Goal: Task Accomplishment & Management: Complete application form

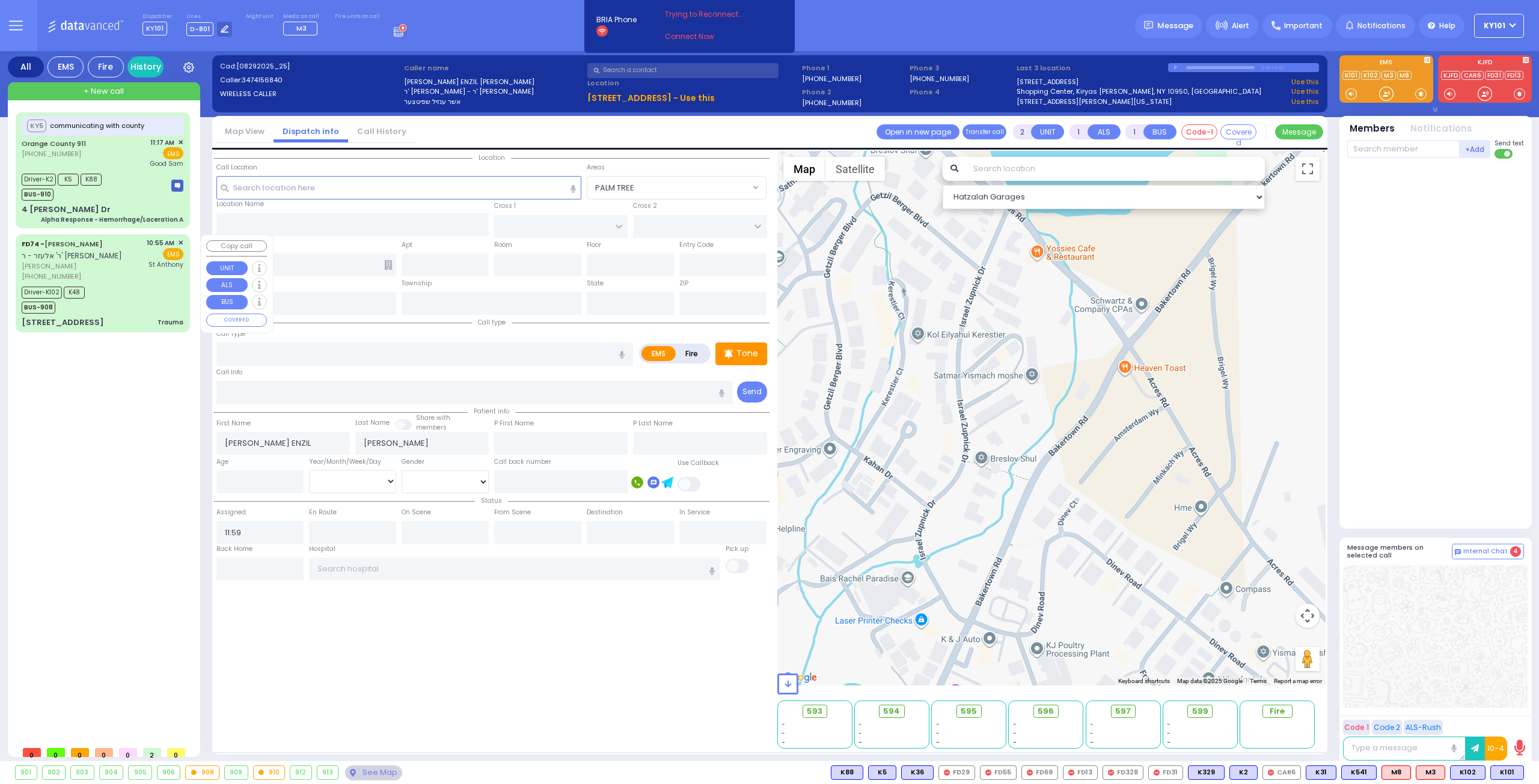
select select
click at [142, 316] on div "FD74 - [PERSON_NAME] ר' אלעזר - ר' [PERSON_NAME] [PERSON_NAME] [PHONE_NUMBER] 1…" at bounding box center [103, 283] width 169 height 94
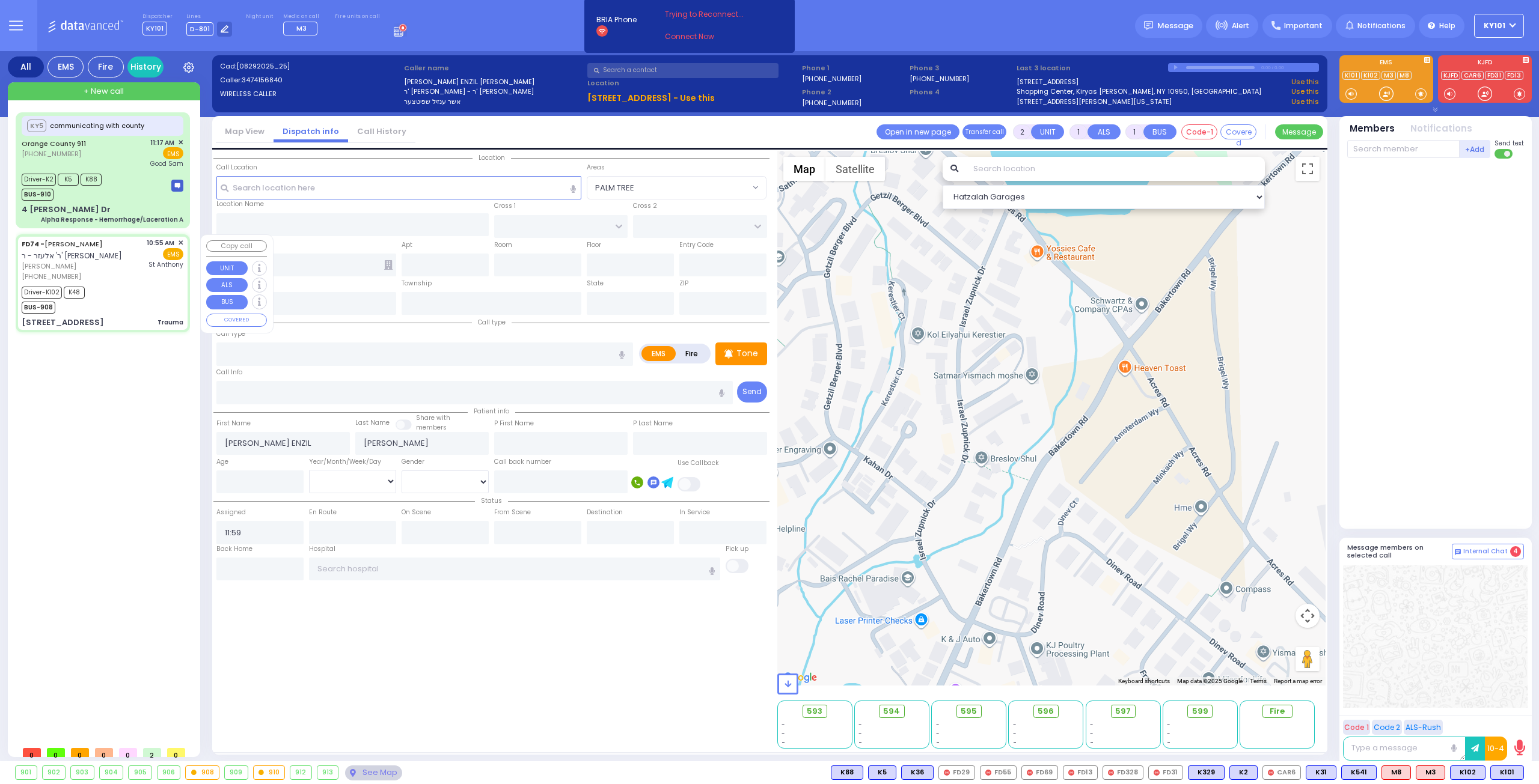
type input "6"
select select
type input "Trauma"
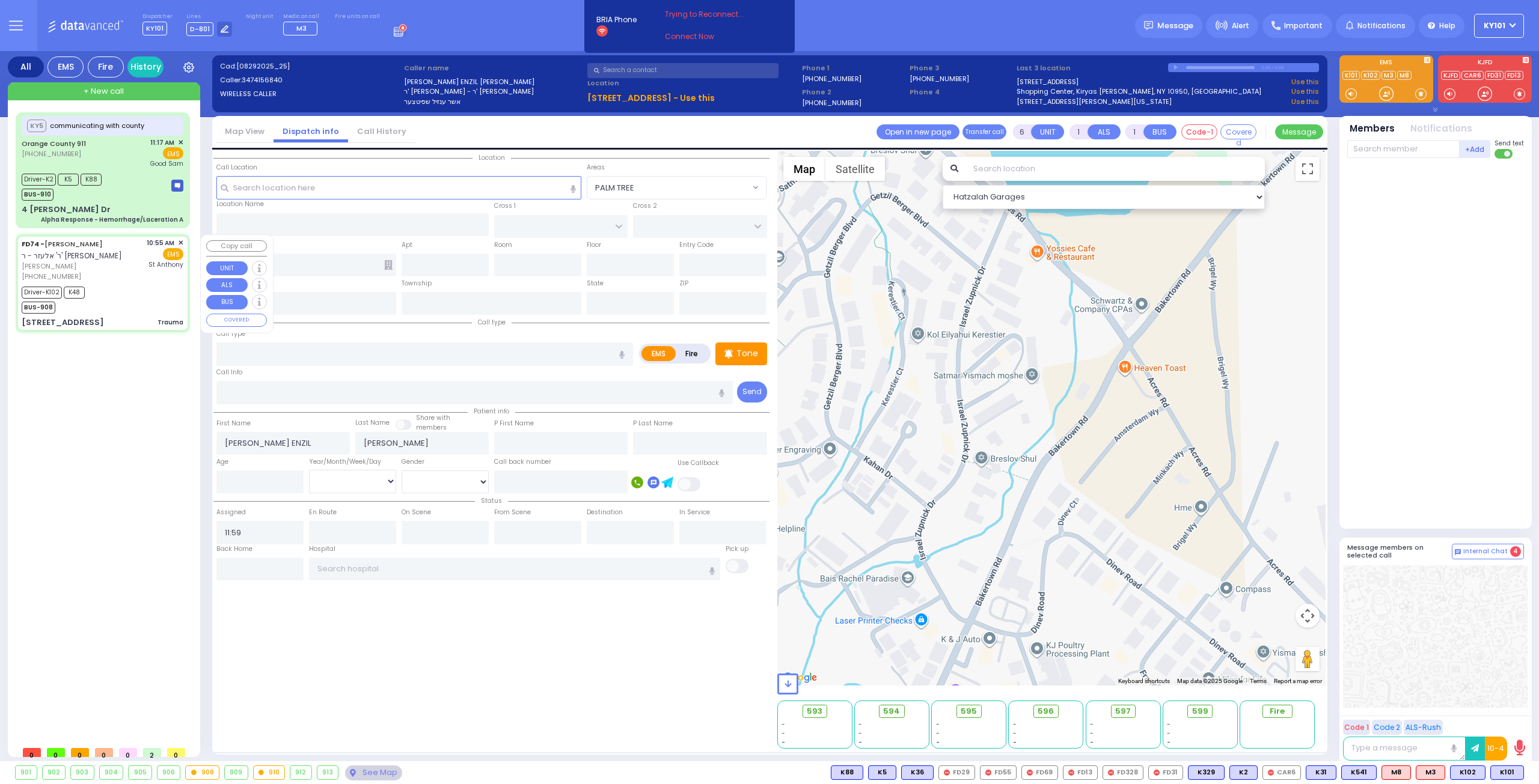
radio input "true"
type input "[PERSON_NAME]"
type input "GLUCK"
type input "[PERSON_NAME]"
type input "Grunfeld"
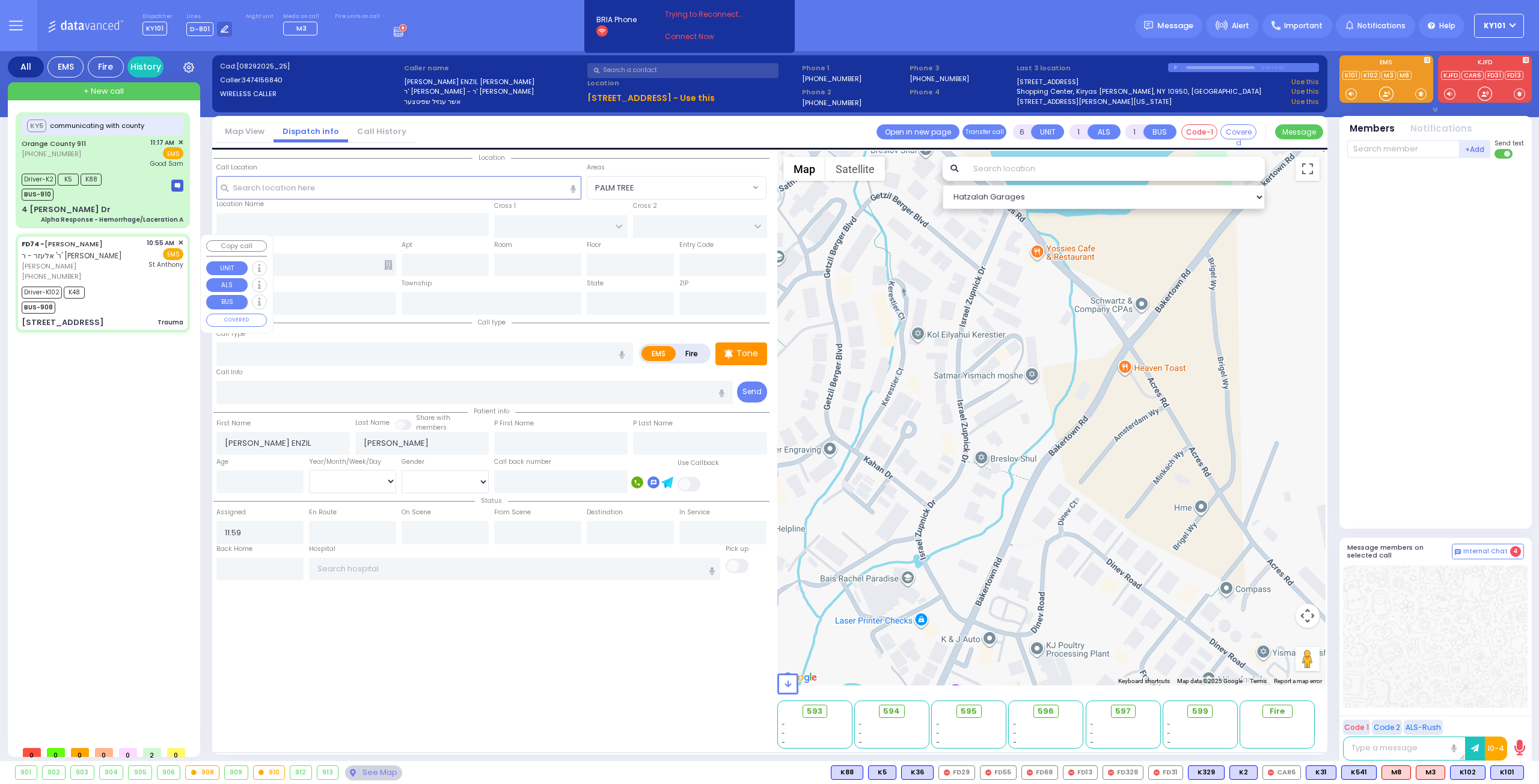
type input "69"
select select "Year"
select select "[DEMOGRAPHIC_DATA]"
type input "10:55"
type input "10:58"
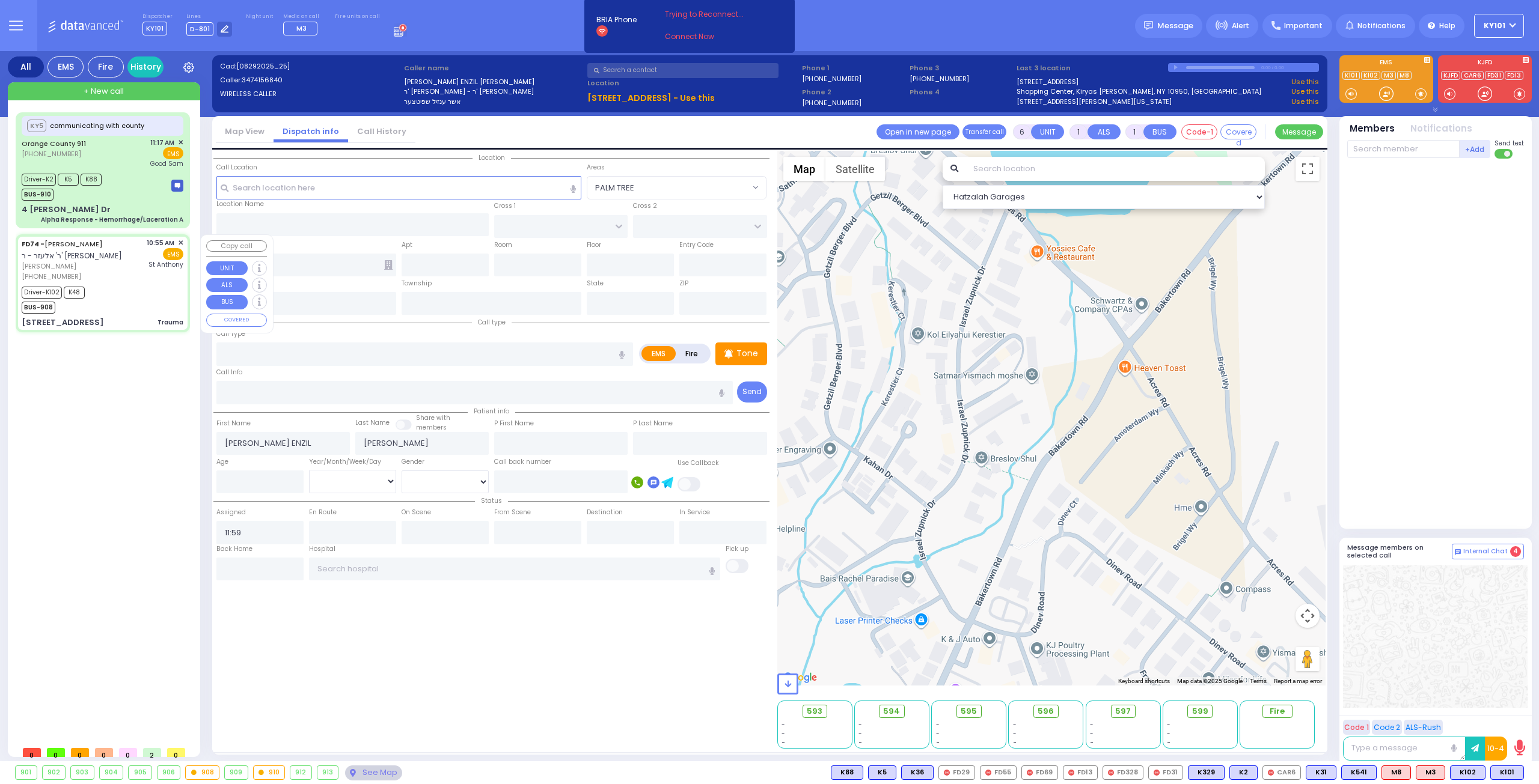
type input "11:06"
type input "11:29"
type input "[GEOGRAPHIC_DATA]"
type input "[PERSON_NAME][GEOGRAPHIC_DATA]"
type input "[GEOGRAPHIC_DATA]"
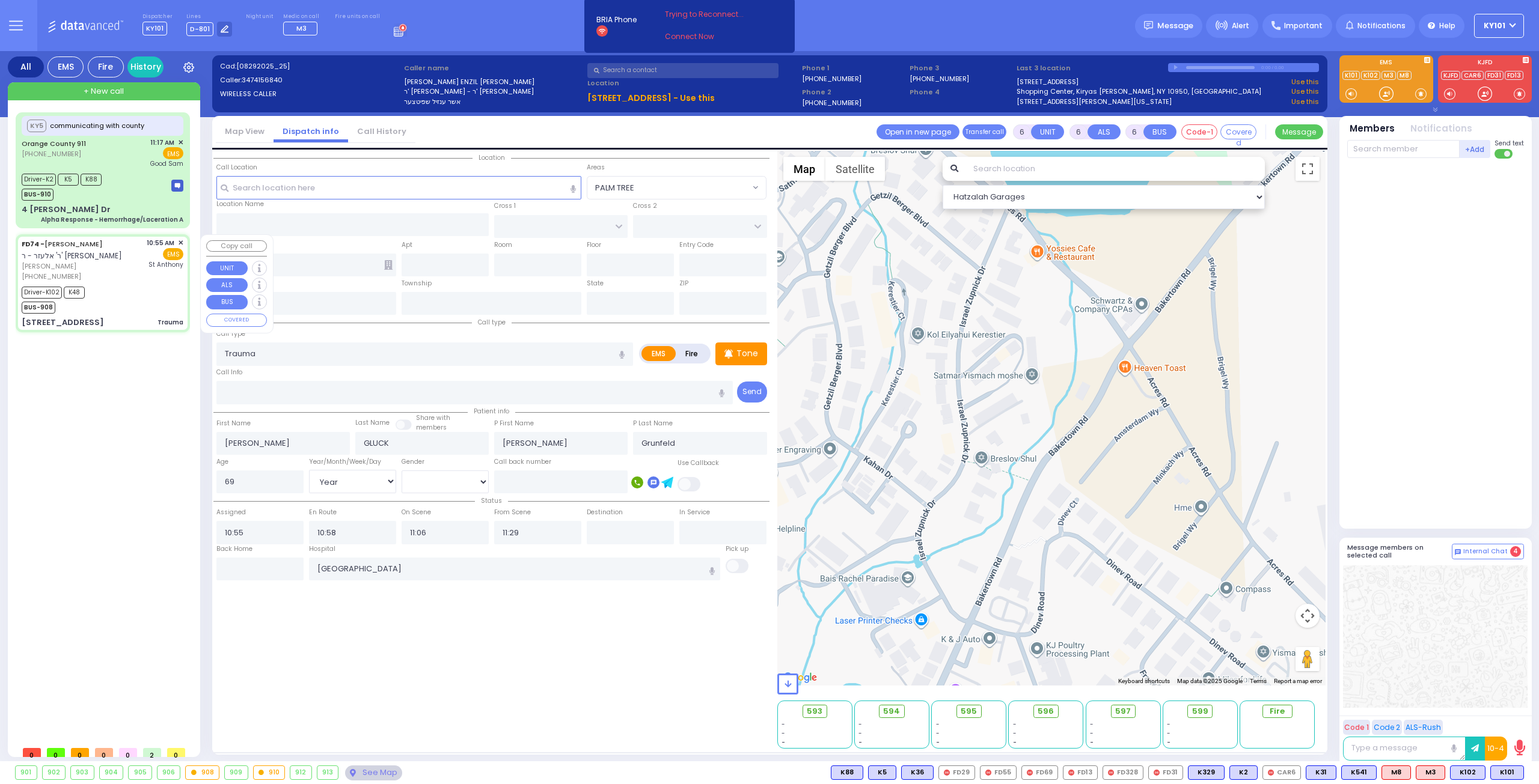
type input "[STREET_ADDRESS]"
type input "[PERSON_NAME]"
type input "[US_STATE]"
type input "10918"
select select "Hatzalah Garages"
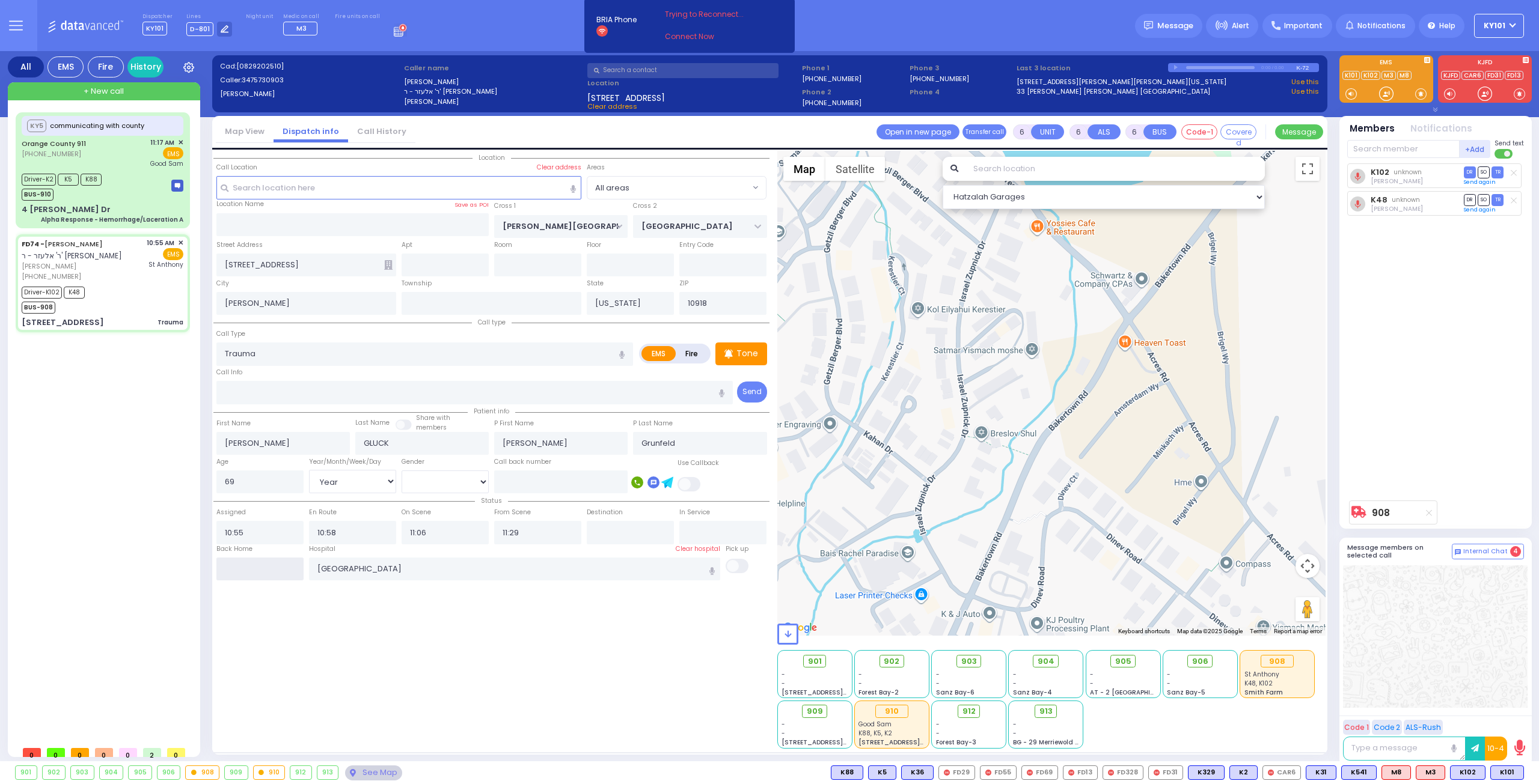
click at [271, 570] on input "text" at bounding box center [260, 569] width 87 height 23
type input "12:40"
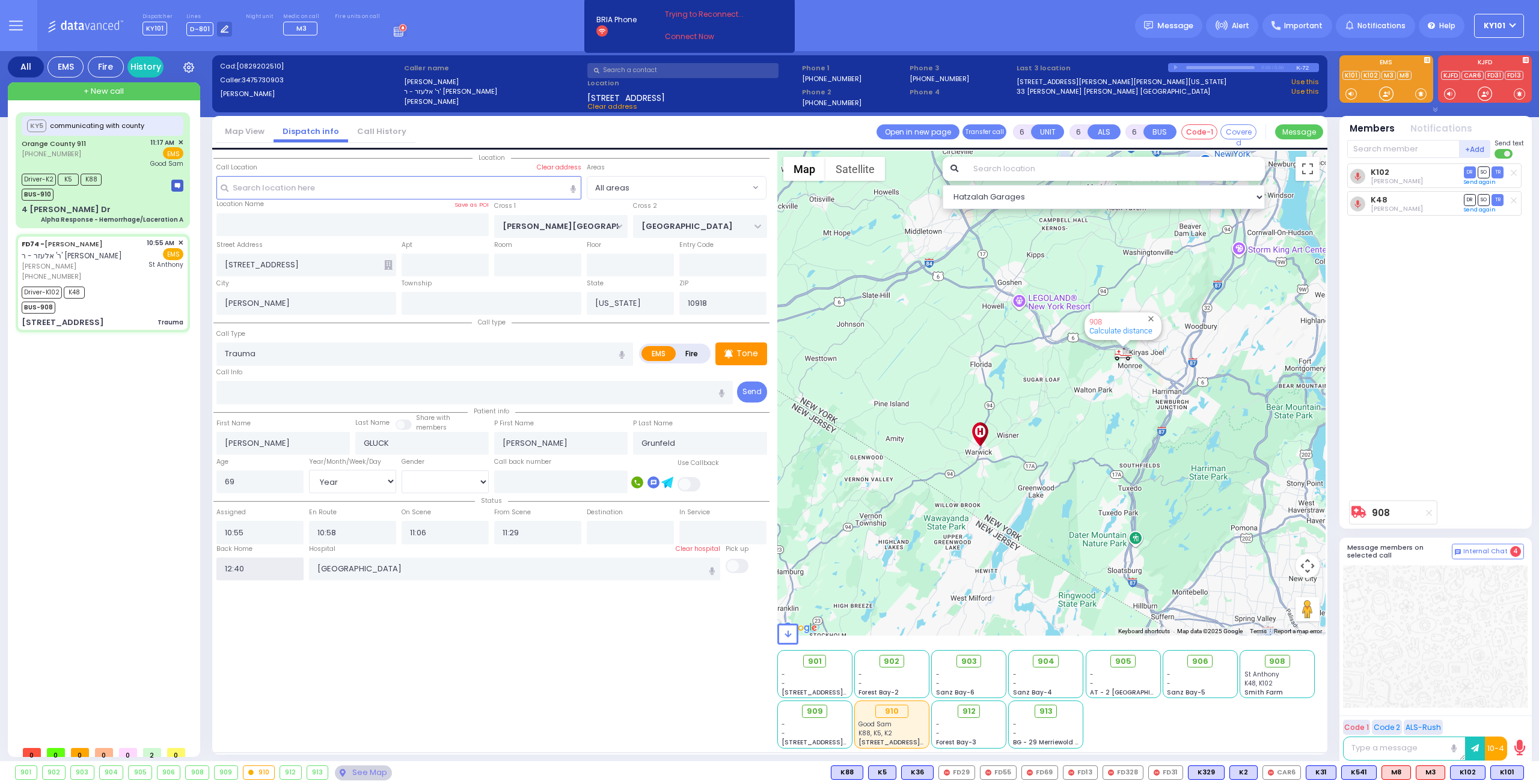
select select
radio input "true"
select select
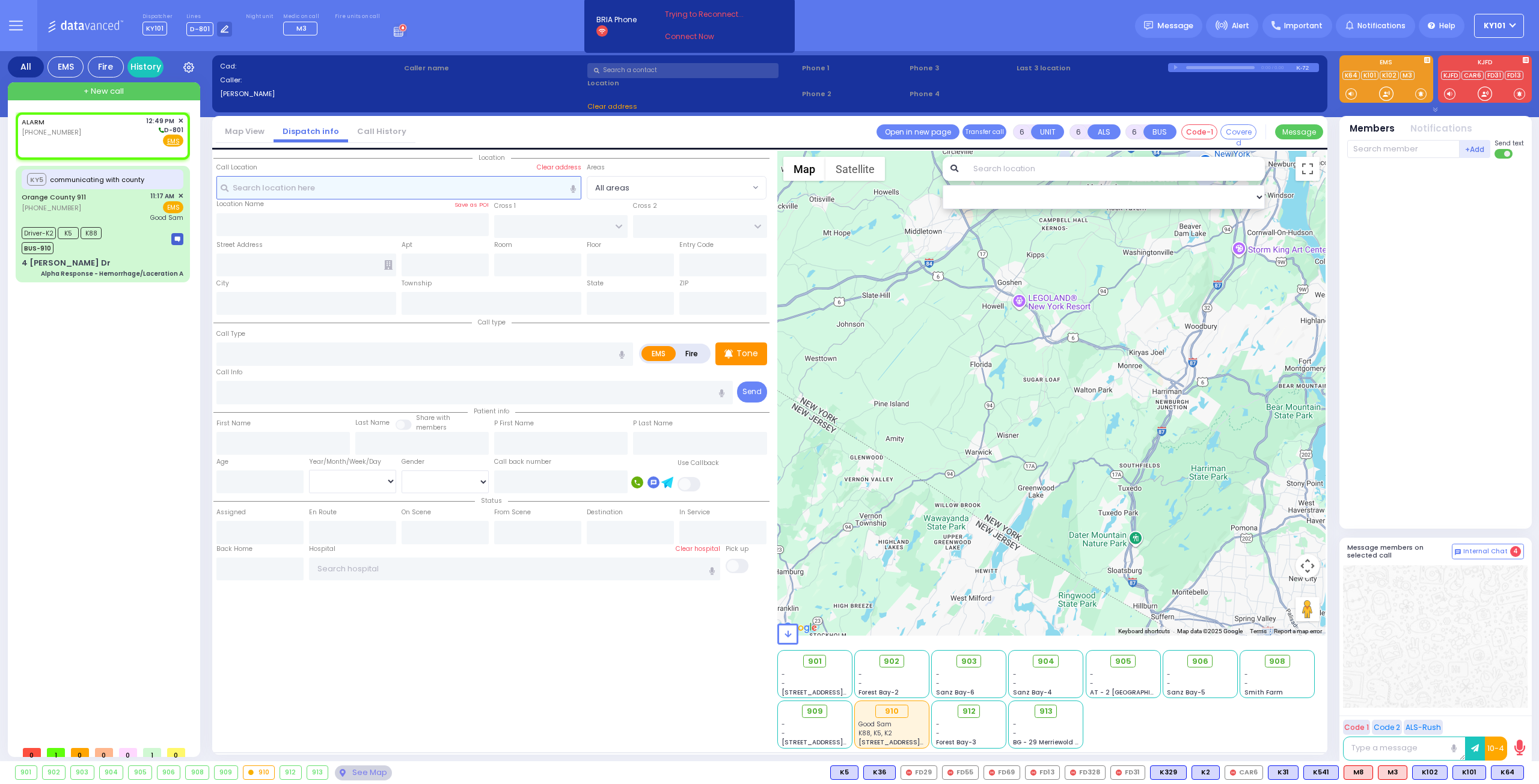
type input "2"
type input "1"
select select
radio input "true"
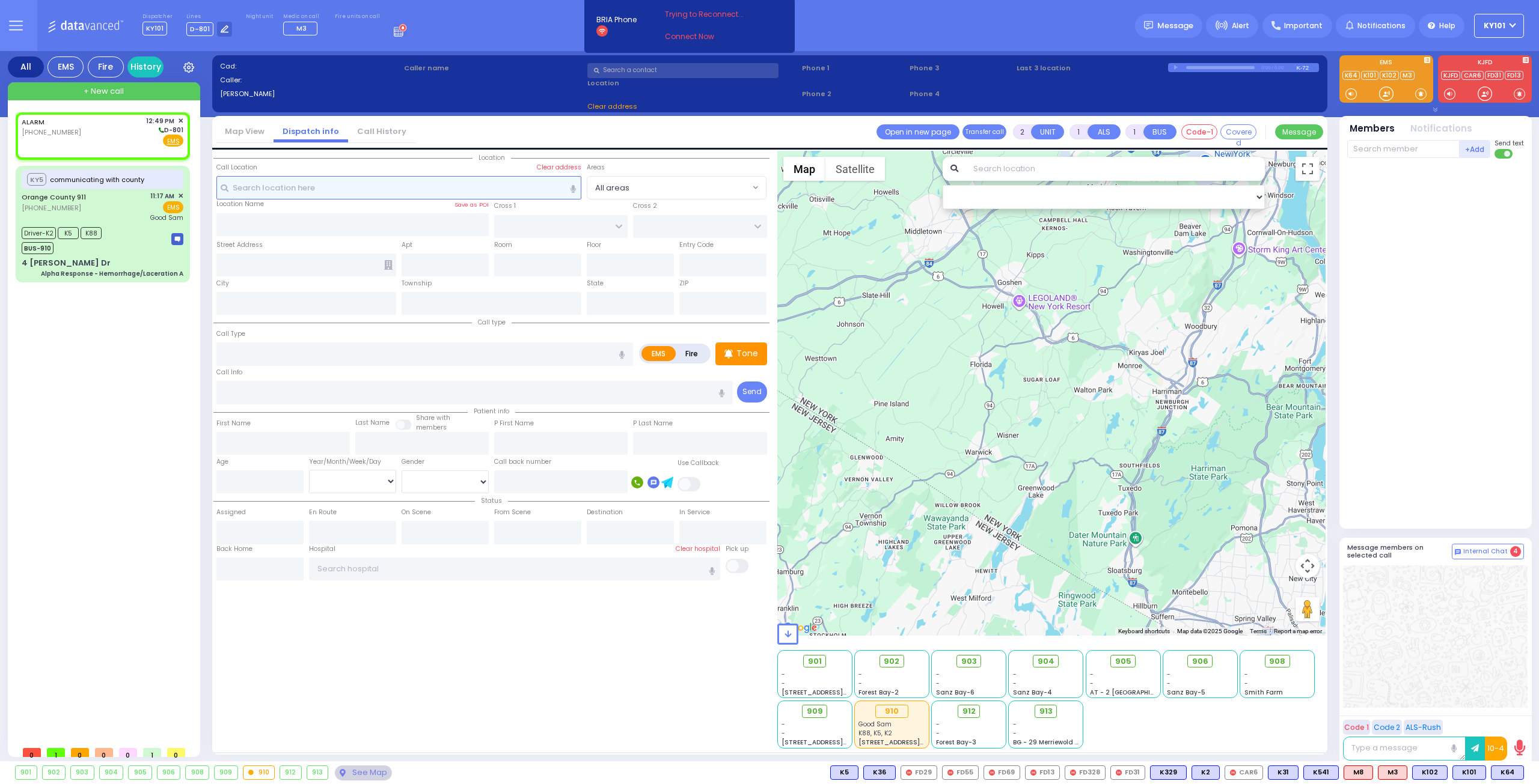
select select
type input "12:49"
select select "Hatzalah Garages"
select select
radio input "true"
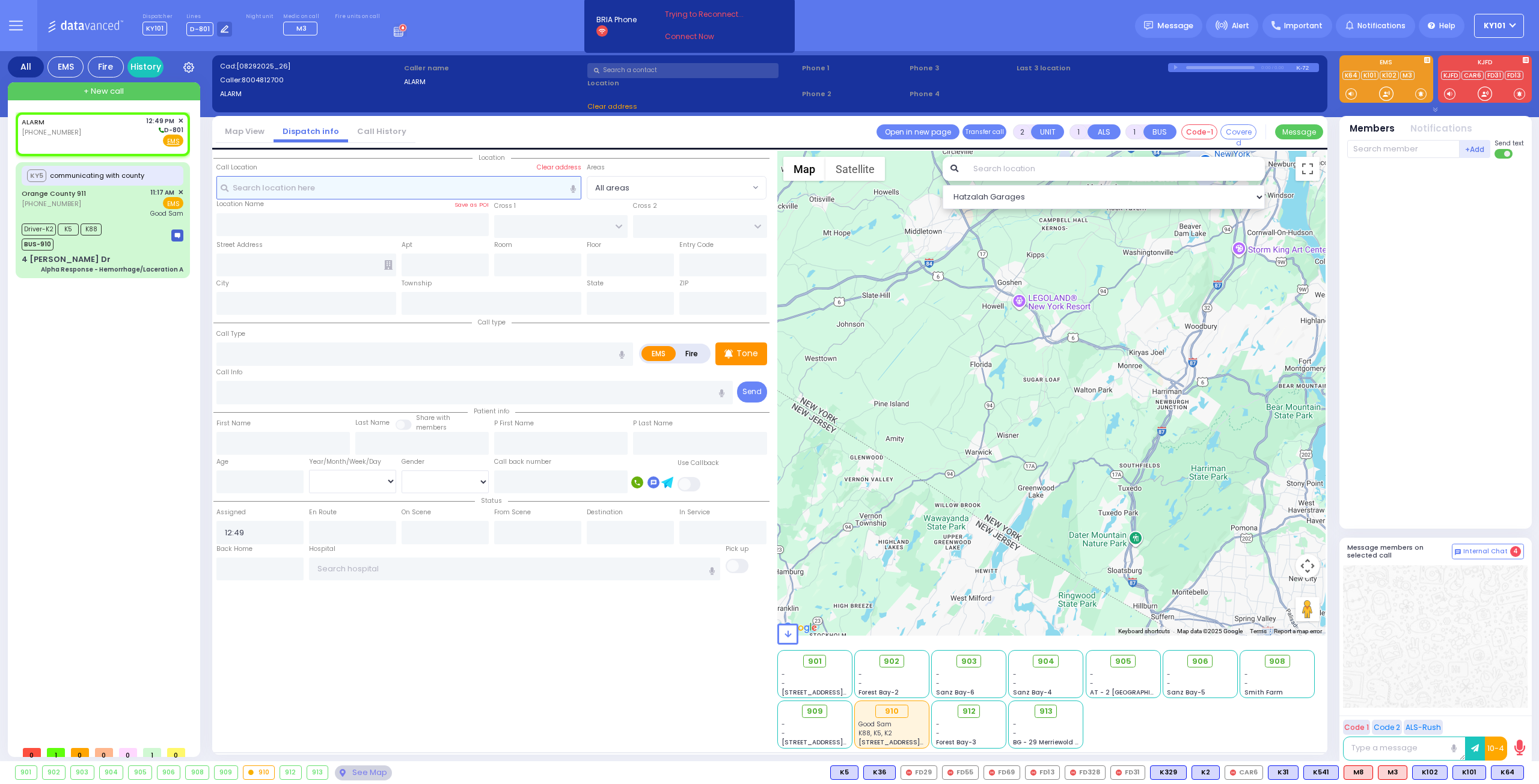
select select
select select "Hatzalah Garages"
click at [686, 357] on label "Fire" at bounding box center [691, 354] width 34 height 15
radio input "true"
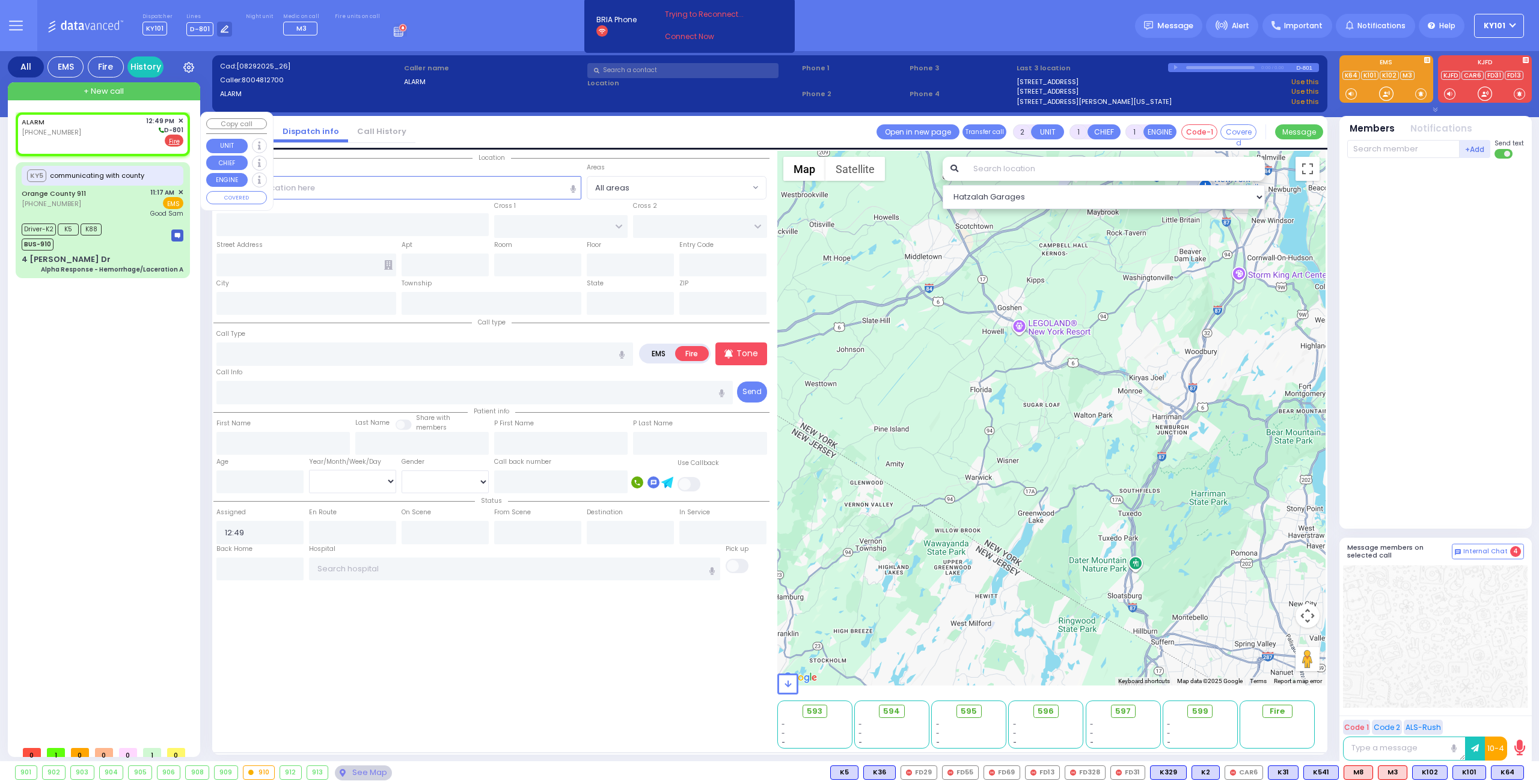
click at [180, 120] on span "✕" at bounding box center [180, 121] width 5 height 10
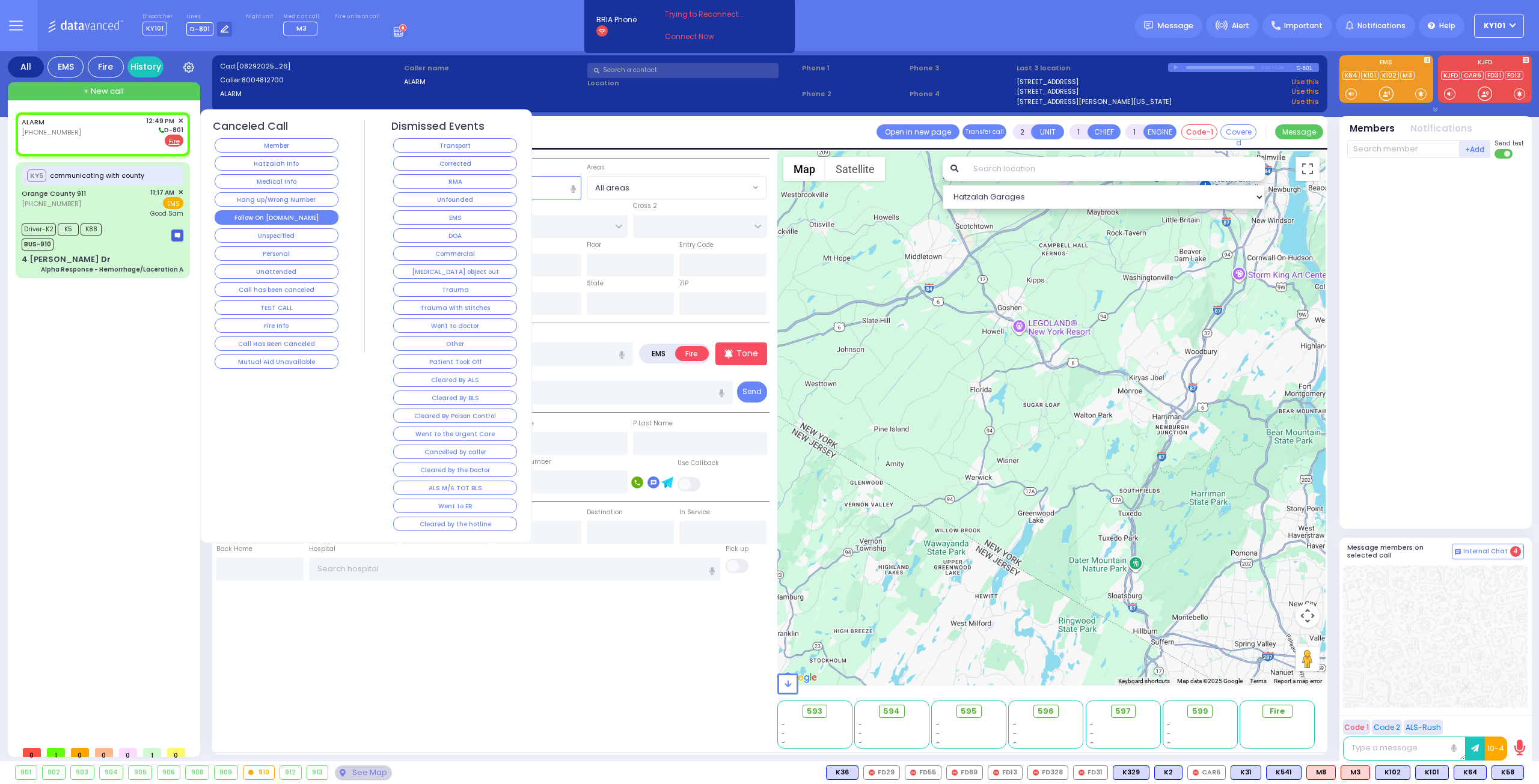
click at [320, 214] on button "Follow On [DOMAIN_NAME]" at bounding box center [276, 217] width 124 height 15
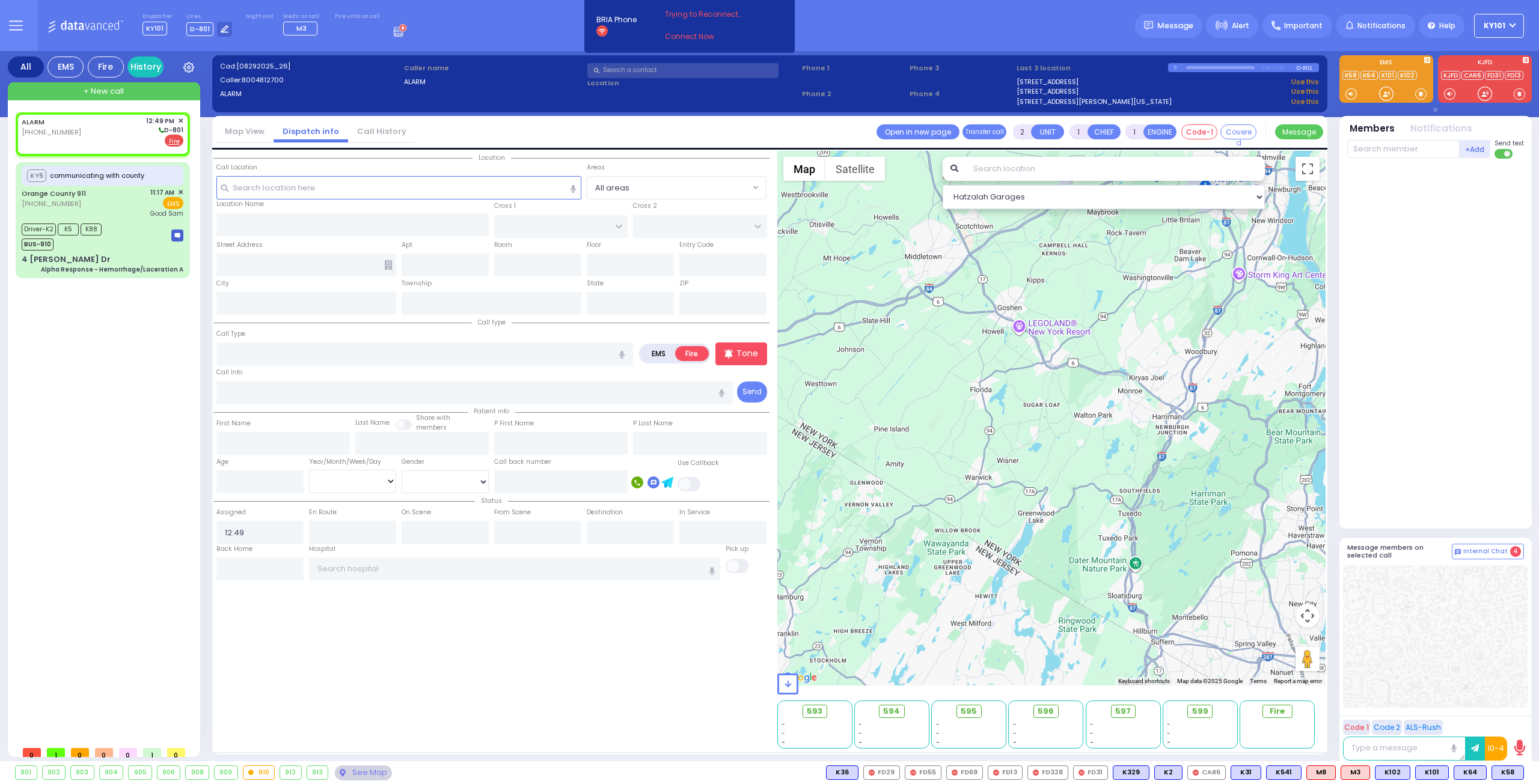
select select
radio input "true"
select select
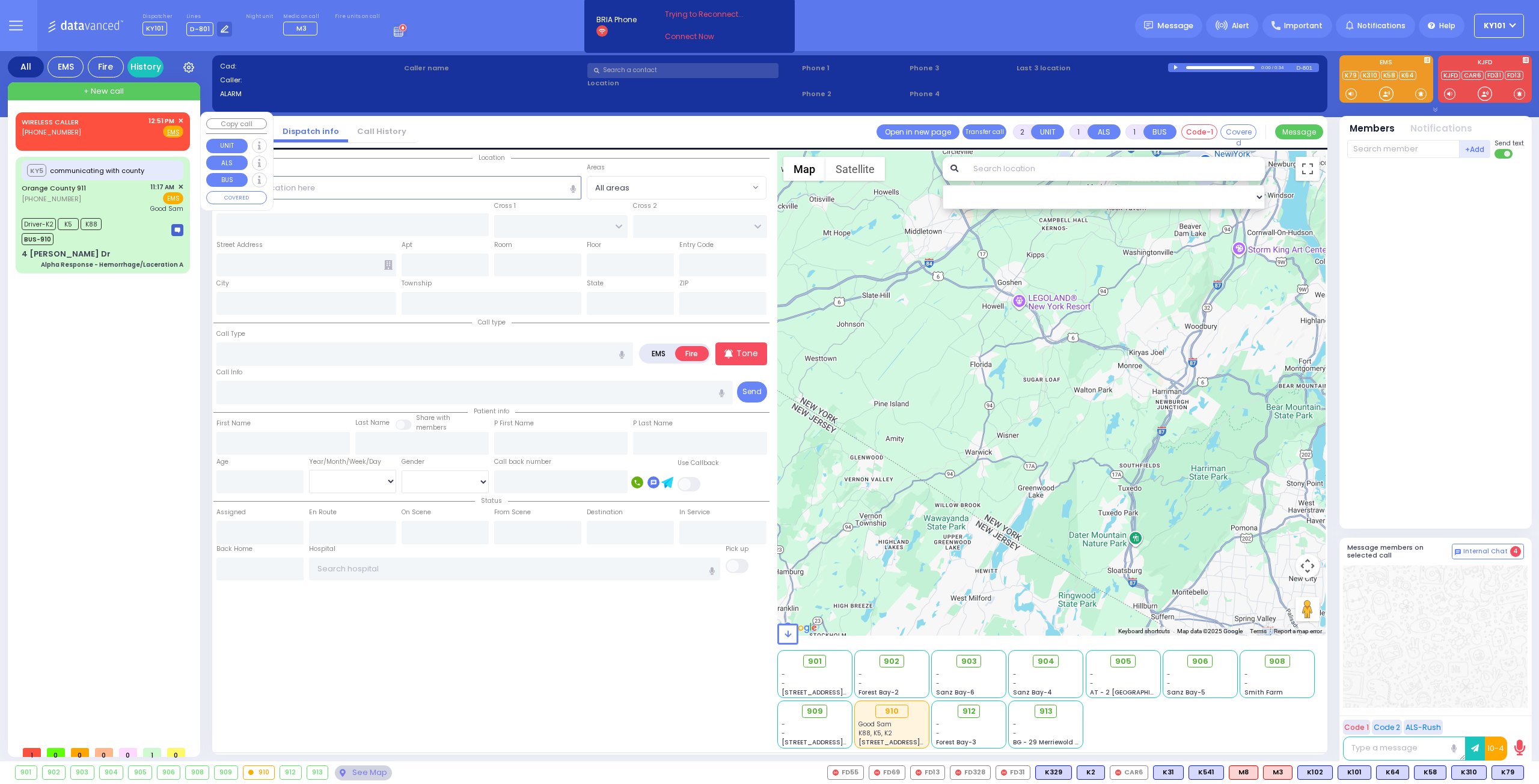
click at [179, 118] on span "✕" at bounding box center [180, 121] width 5 height 10
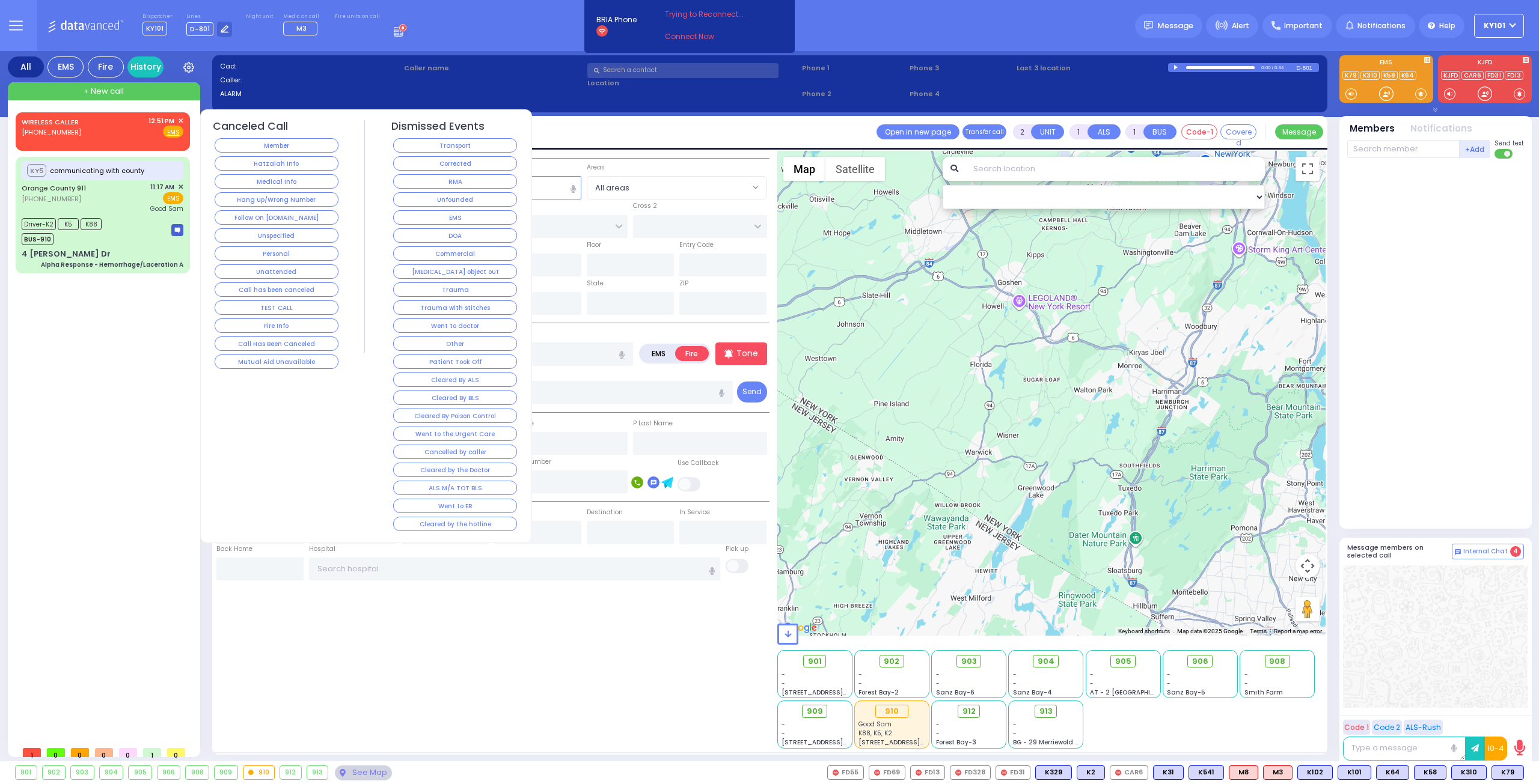
click at [296, 319] on button "Fire Info" at bounding box center [276, 326] width 124 height 15
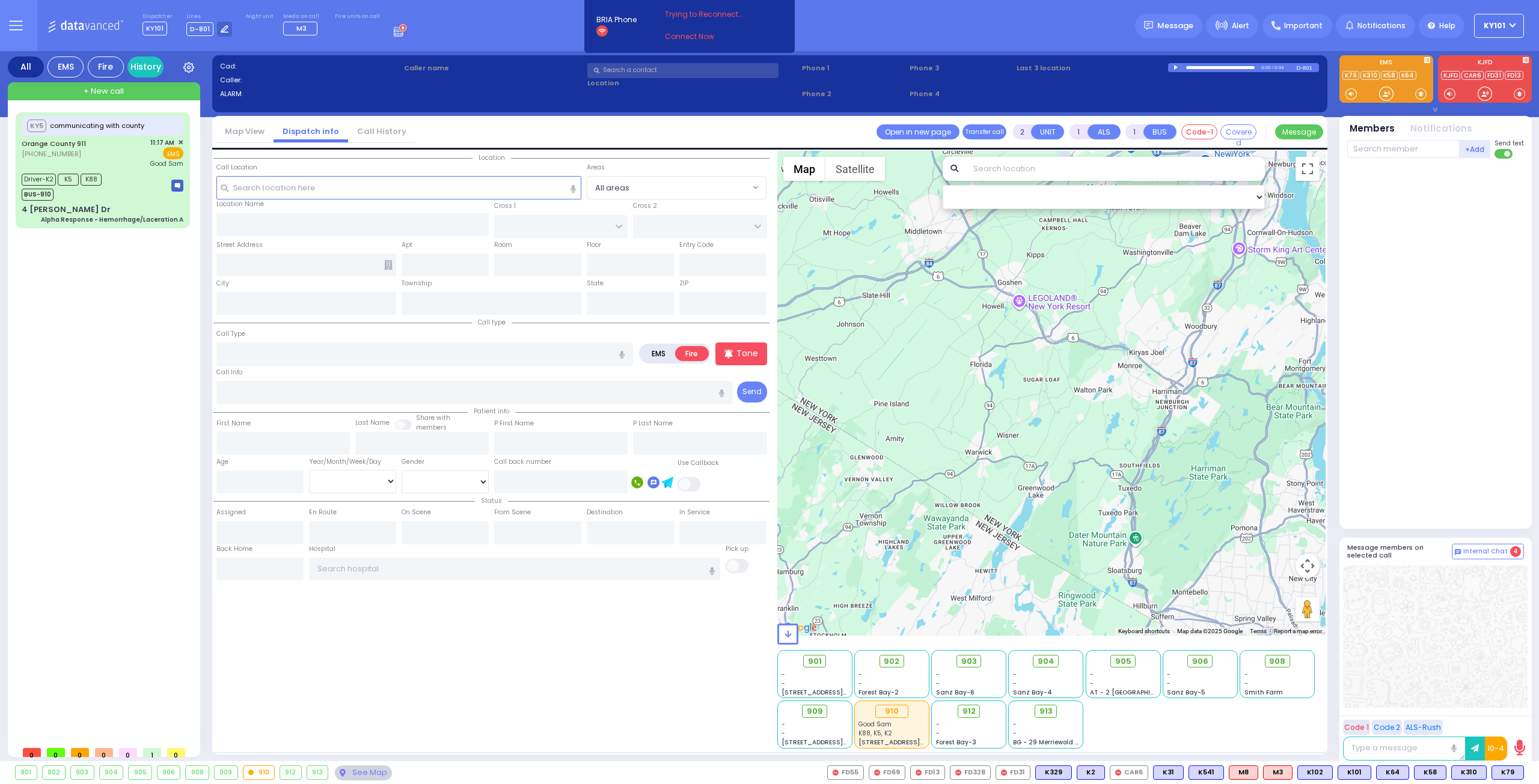
click at [654, 353] on label "EMS" at bounding box center [659, 354] width 35 height 15
radio input "true"
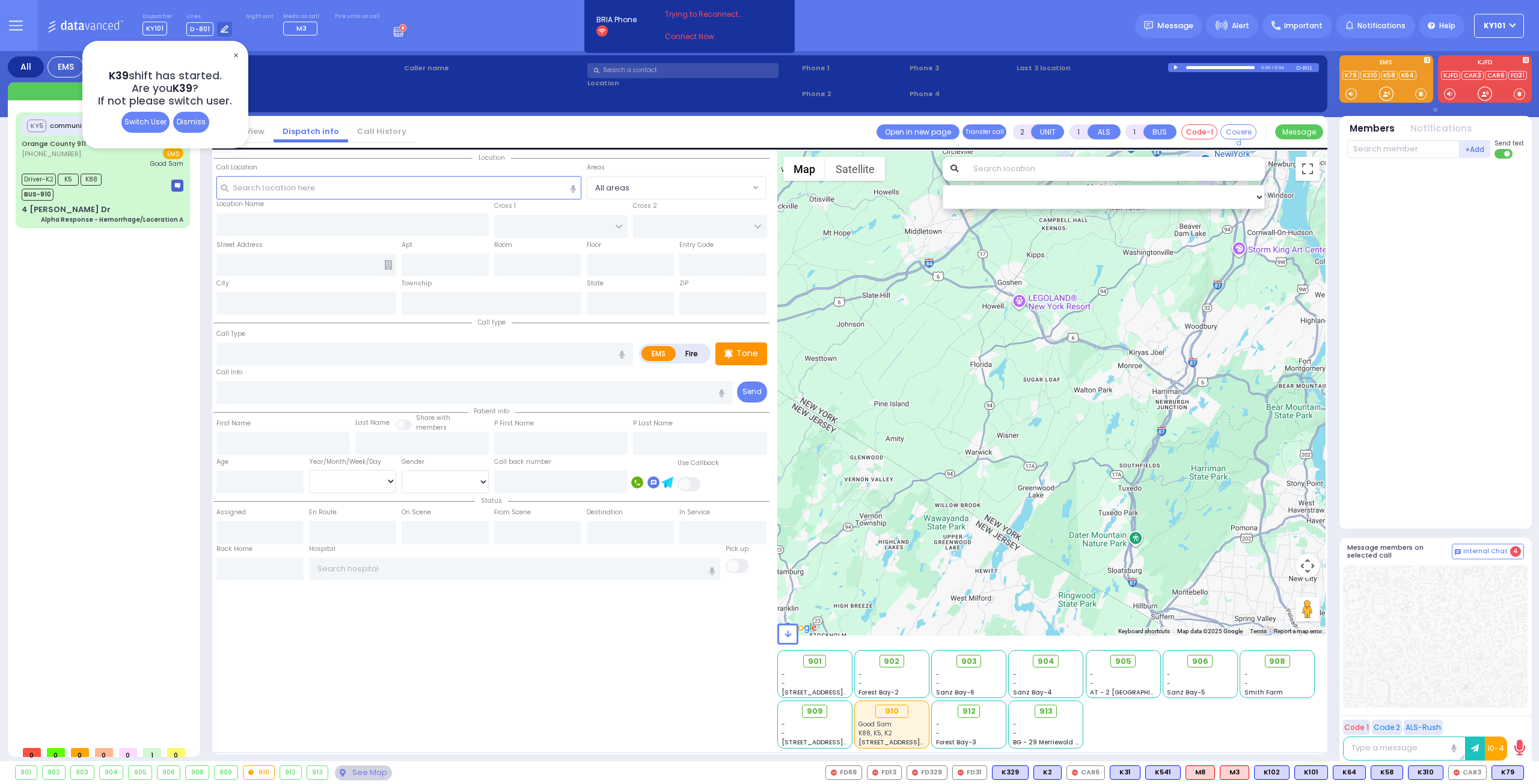
click at [394, 32] on icon at bounding box center [400, 30] width 13 height 13
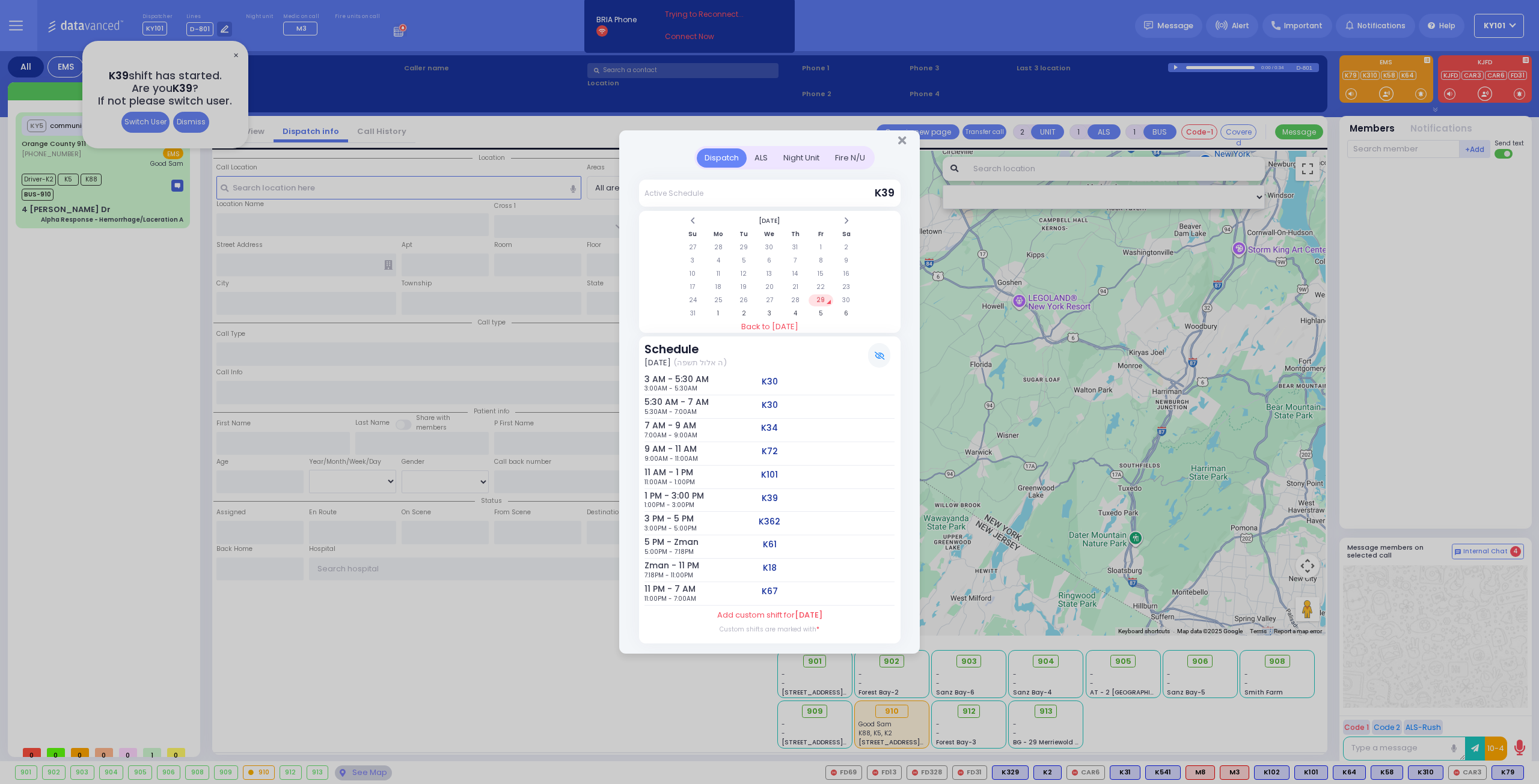
click at [768, 160] on div "ALS" at bounding box center [761, 158] width 29 height 20
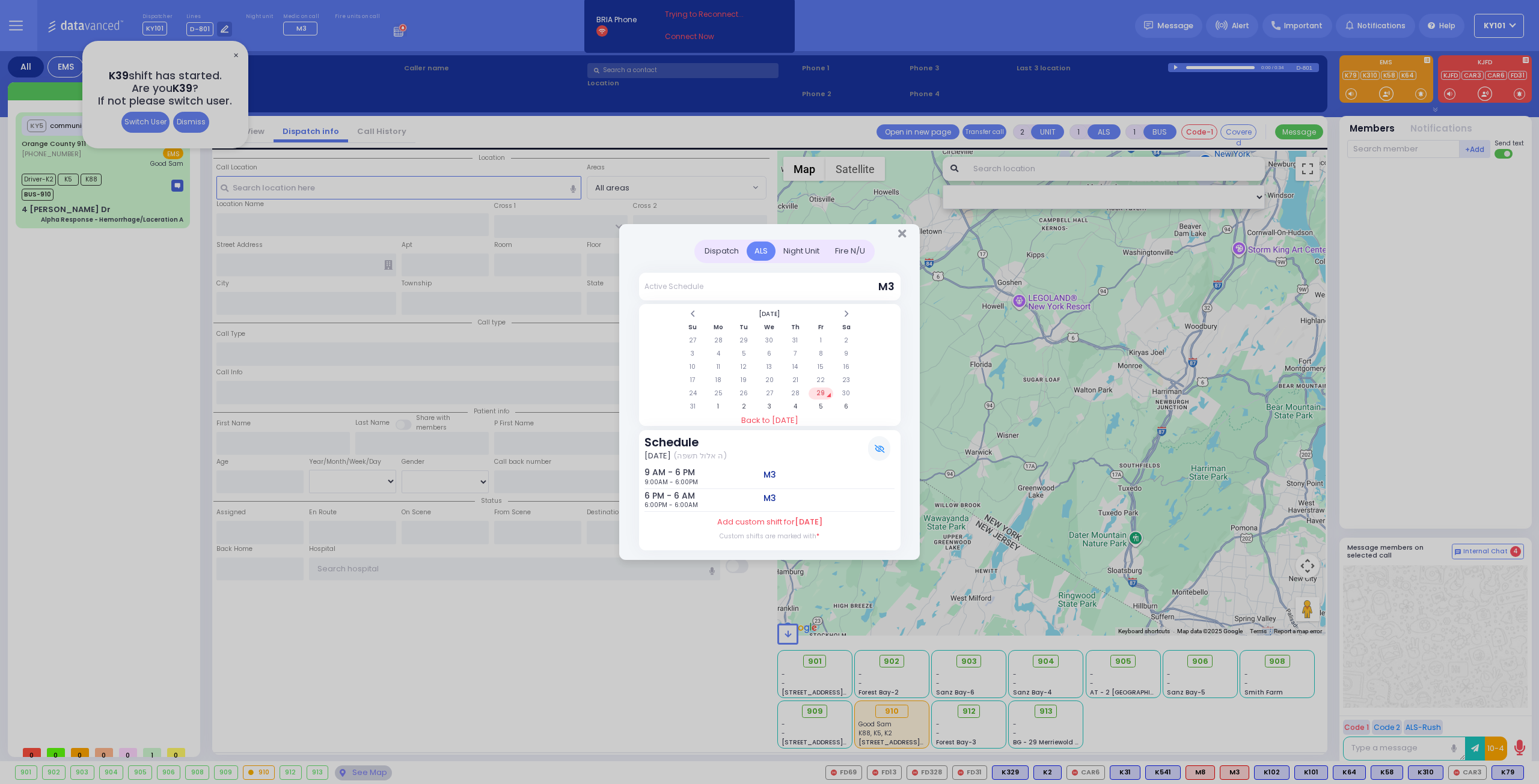
click at [798, 387] on table "[DATE] Su Mo Tu We Th Fr Sa 27 28 29 30 31 1 2 3 4 5 6 7 8 9 10 11 12 13 14 15 …" at bounding box center [770, 360] width 181 height 107
click at [799, 392] on td "28" at bounding box center [795, 394] width 25 height 12
click at [818, 392] on td "29" at bounding box center [821, 394] width 25 height 12
click at [842, 389] on td "30" at bounding box center [847, 394] width 25 height 12
click at [698, 406] on td "31" at bounding box center [693, 407] width 25 height 12
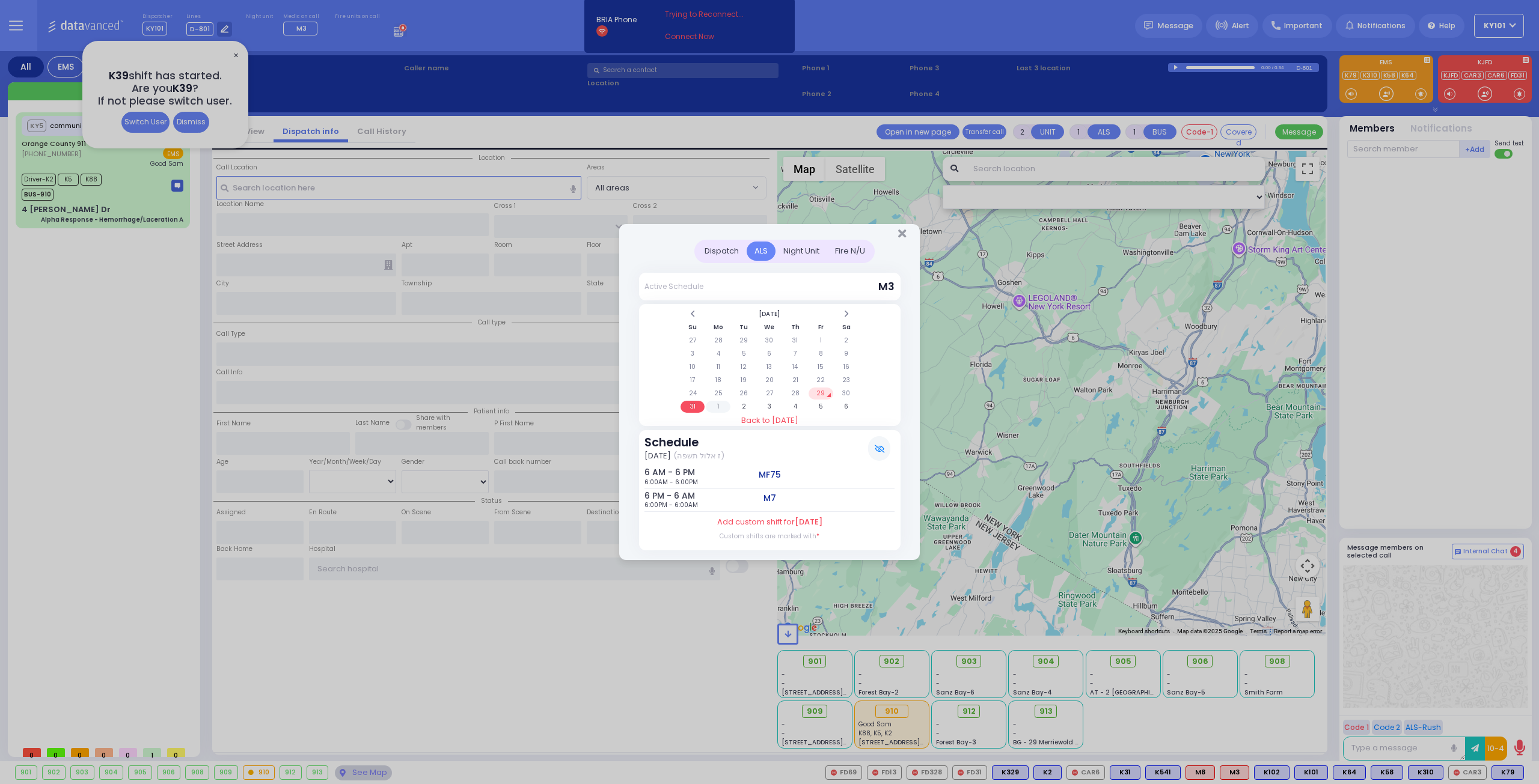
click at [716, 405] on td "1" at bounding box center [718, 407] width 25 height 12
click at [745, 339] on td "2" at bounding box center [744, 341] width 25 height 12
click at [767, 340] on td "3" at bounding box center [770, 341] width 25 height 12
click at [721, 353] on td "8" at bounding box center [718, 354] width 25 height 12
click at [720, 346] on td "1" at bounding box center [718, 341] width 25 height 12
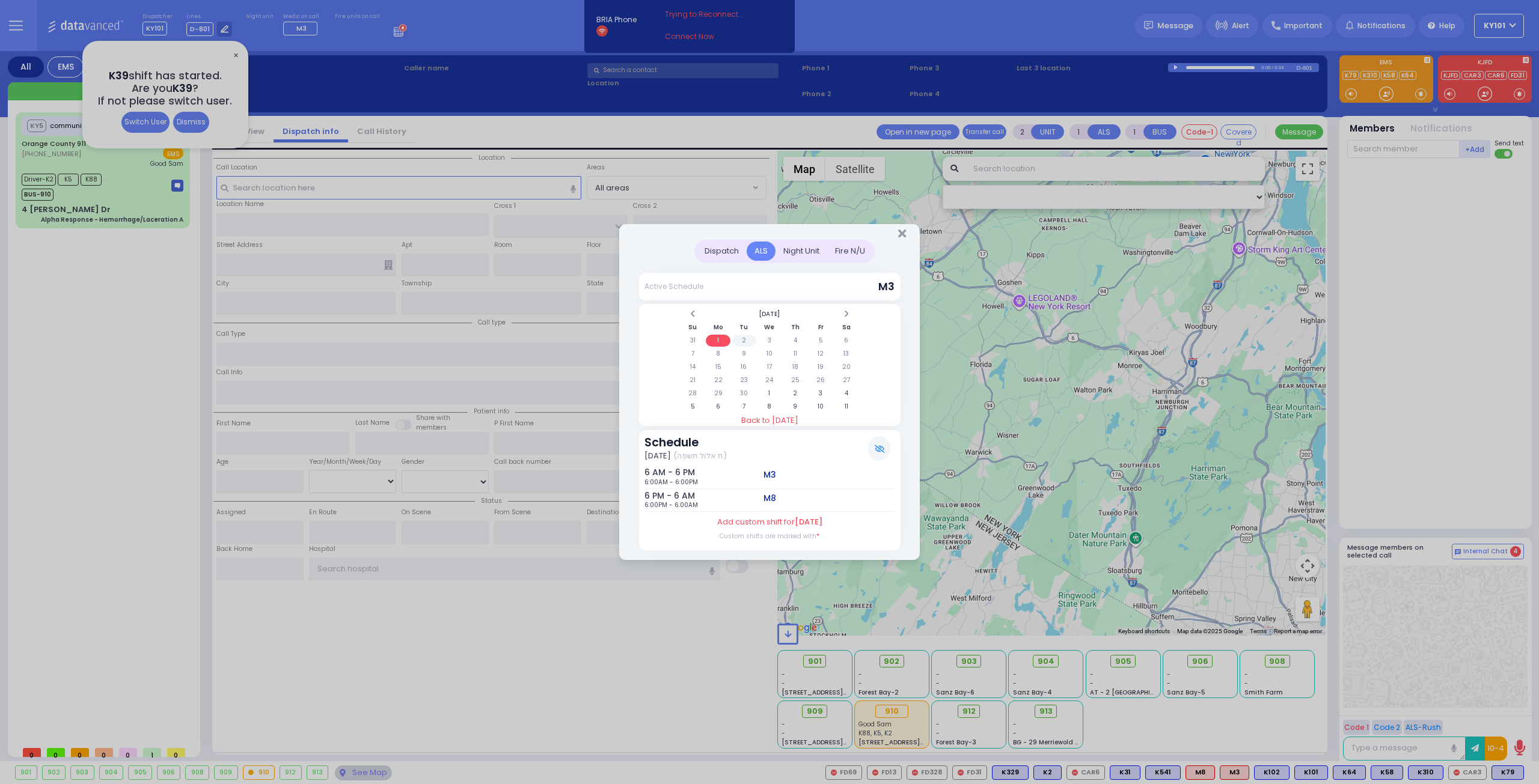
click at [746, 344] on td "2" at bounding box center [744, 341] width 25 height 12
click at [743, 352] on td "9" at bounding box center [744, 354] width 25 height 12
click at [764, 344] on td "3" at bounding box center [770, 341] width 25 height 12
click at [746, 339] on td "2" at bounding box center [744, 341] width 25 height 12
click at [786, 342] on td "4" at bounding box center [795, 341] width 25 height 12
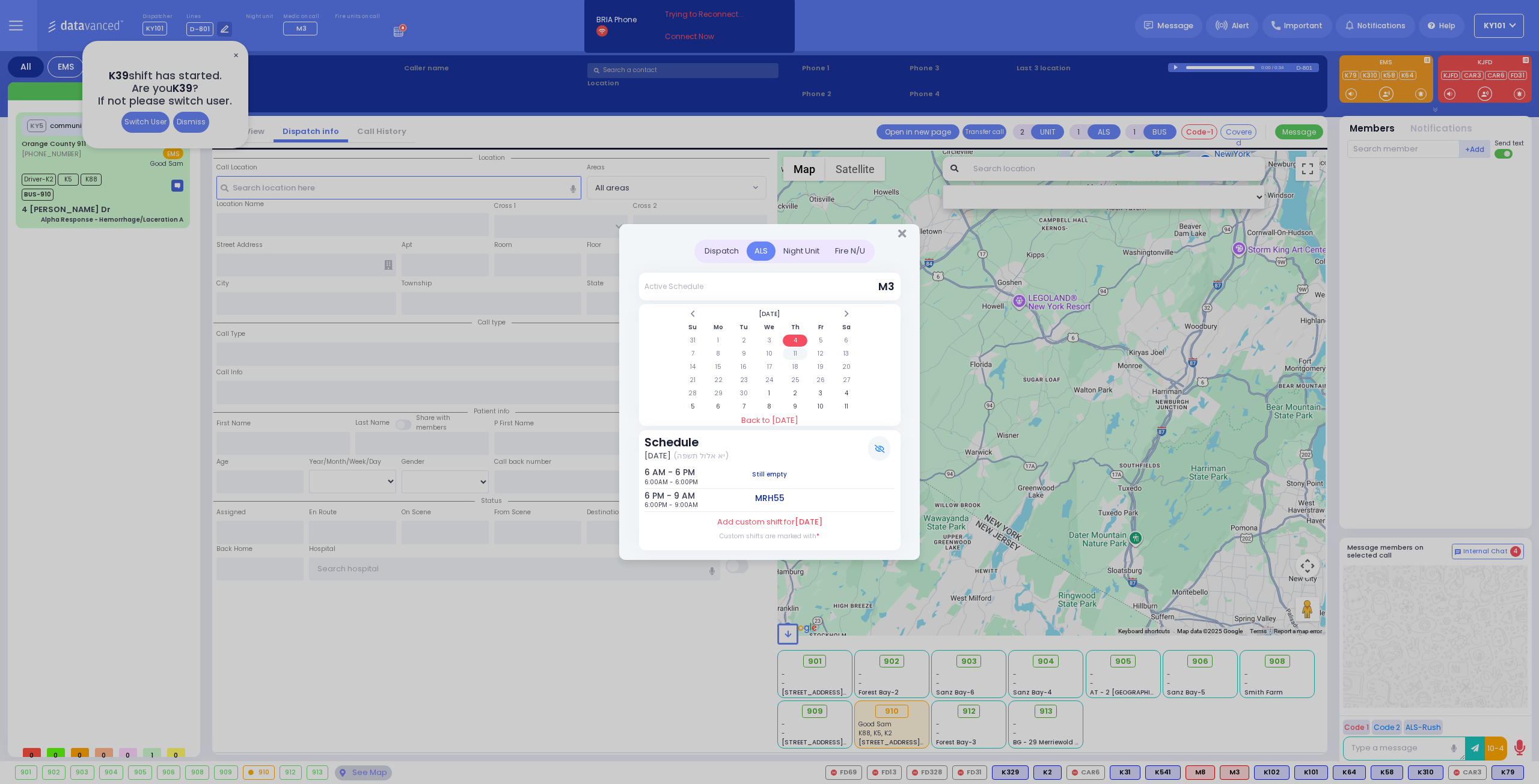
click at [794, 354] on td "11" at bounding box center [795, 354] width 25 height 12
click at [770, 342] on td "3" at bounding box center [770, 341] width 25 height 12
click at [691, 314] on span at bounding box center [692, 314] width 6 height 9
click at [818, 390] on td "29" at bounding box center [821, 394] width 25 height 12
click at [810, 248] on div "Night Unit" at bounding box center [801, 251] width 52 height 20
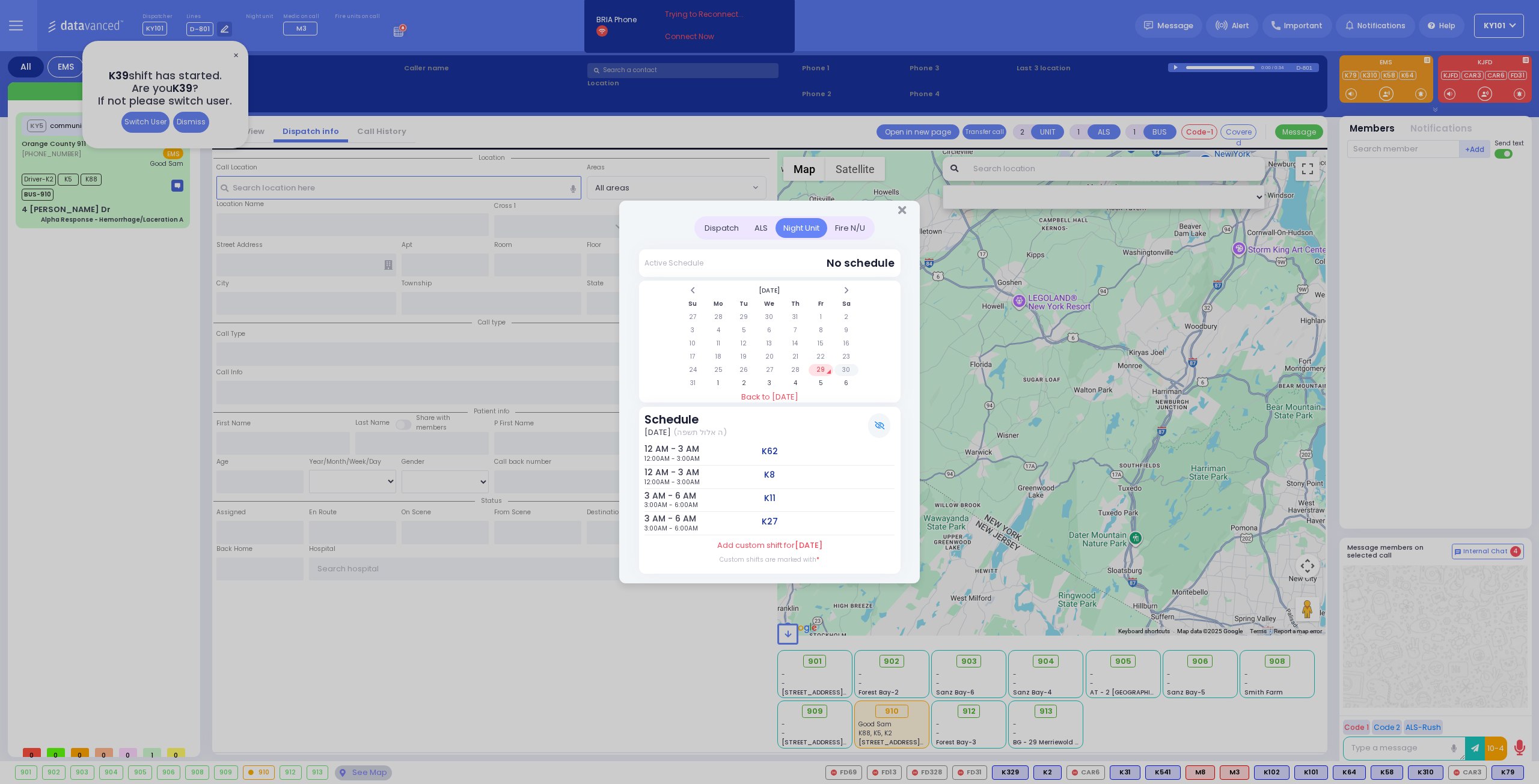
click at [846, 376] on td "30" at bounding box center [847, 370] width 25 height 12
click at [816, 370] on td "29" at bounding box center [821, 370] width 25 height 12
click at [851, 230] on div "Fire N/U" at bounding box center [850, 228] width 46 height 20
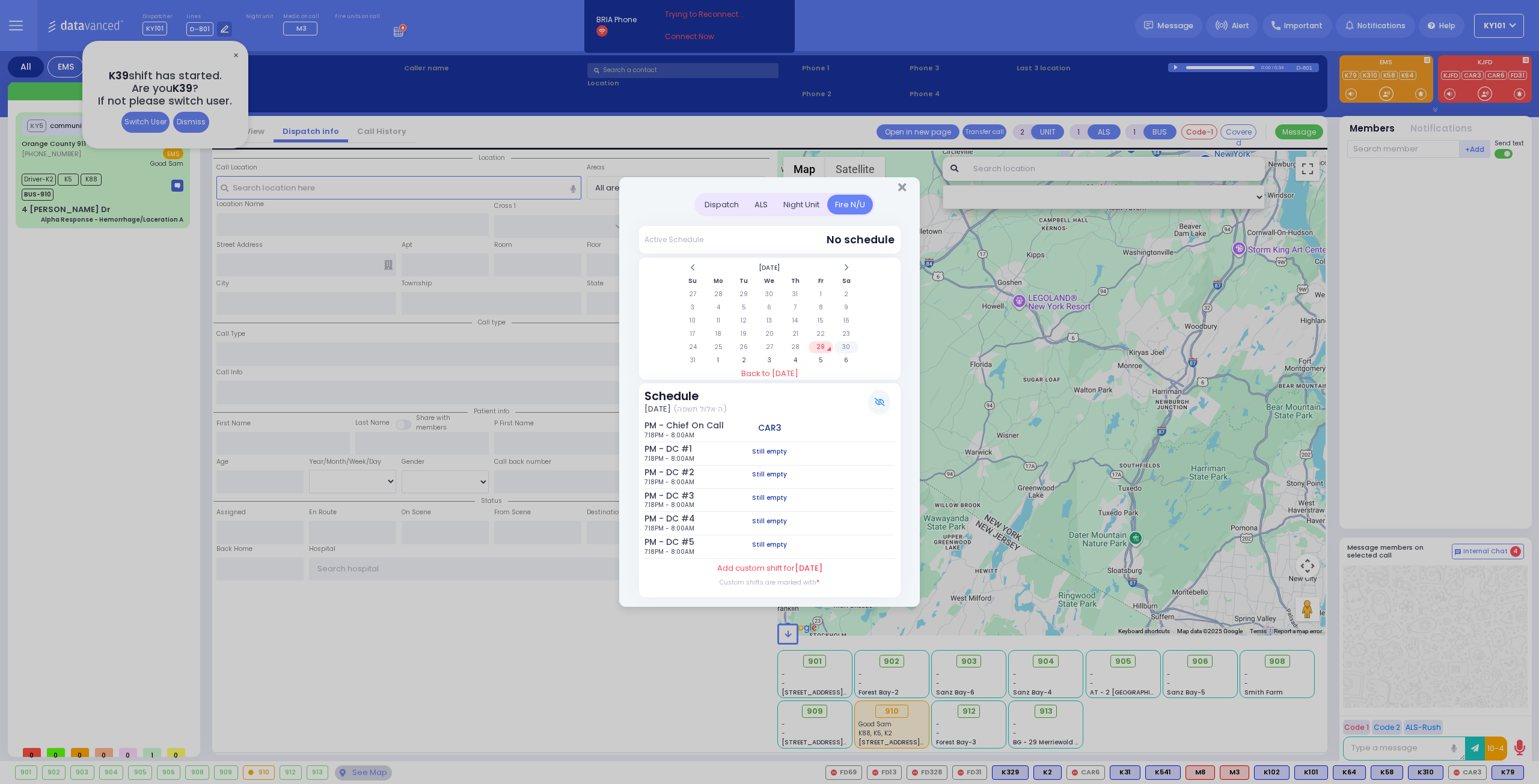
click at [845, 346] on td "30" at bounding box center [847, 347] width 25 height 12
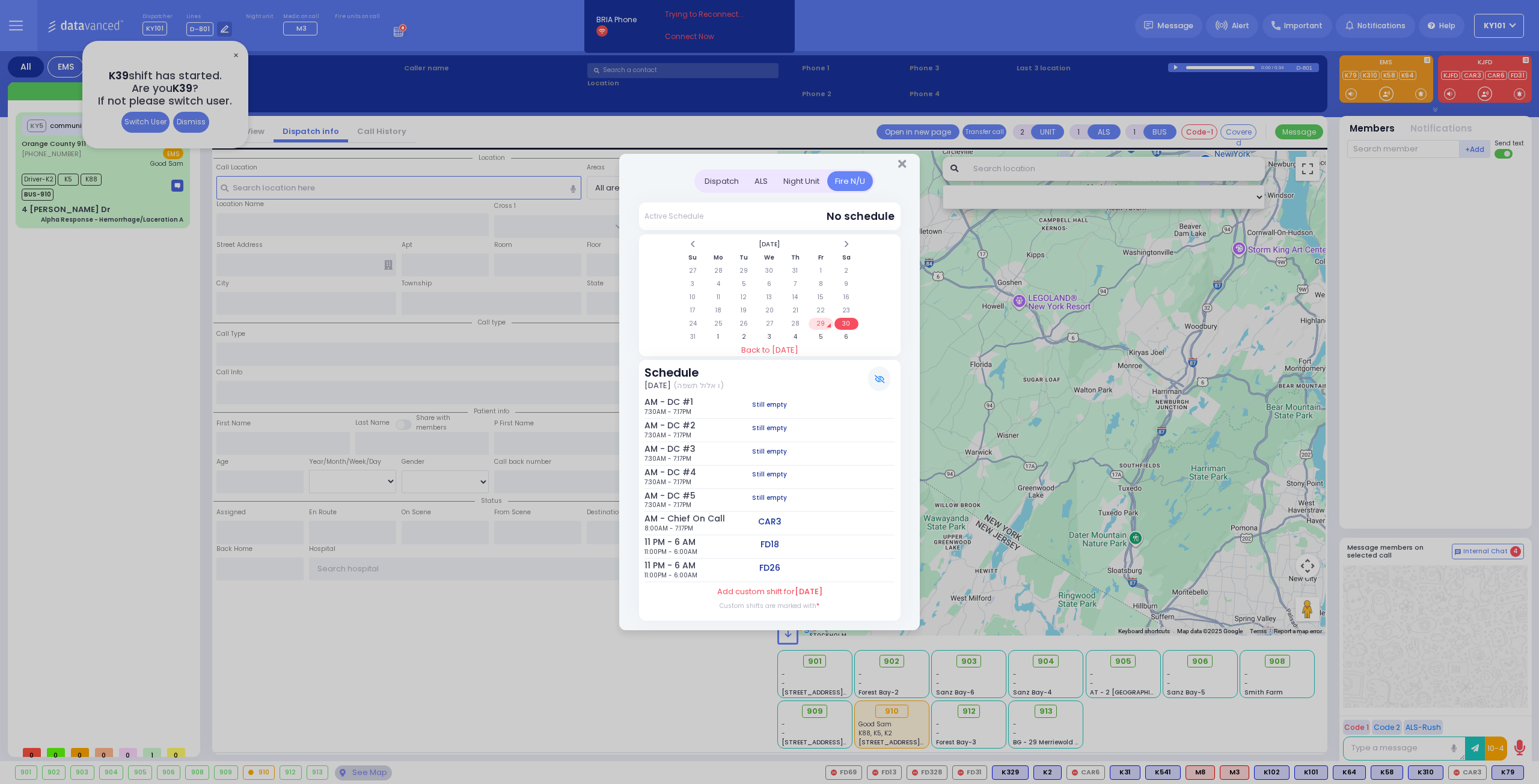
click at [821, 325] on td "29" at bounding box center [821, 324] width 25 height 12
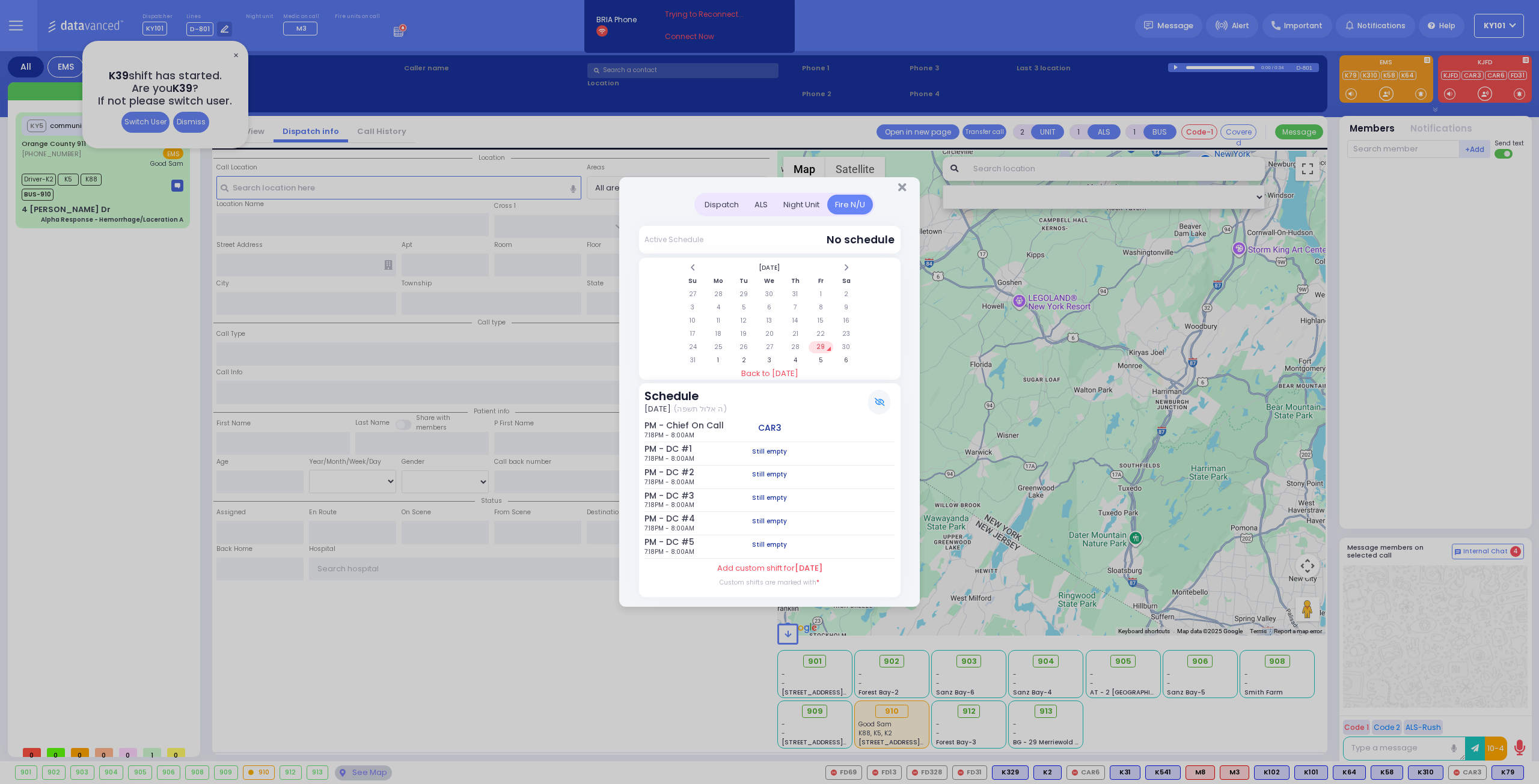
click at [723, 201] on div "Dispatch" at bounding box center [721, 204] width 50 height 20
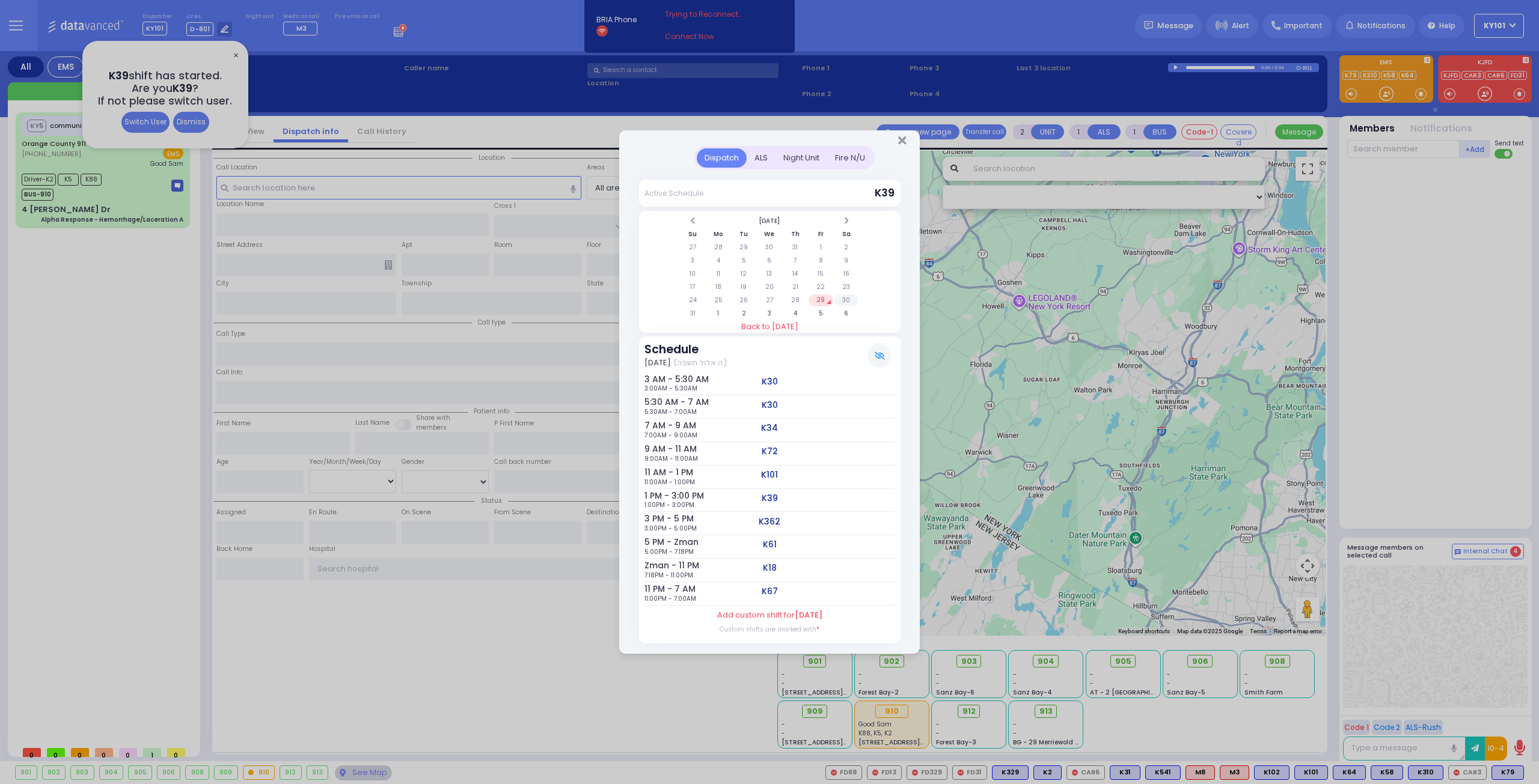
click at [846, 299] on td "30" at bounding box center [847, 300] width 25 height 12
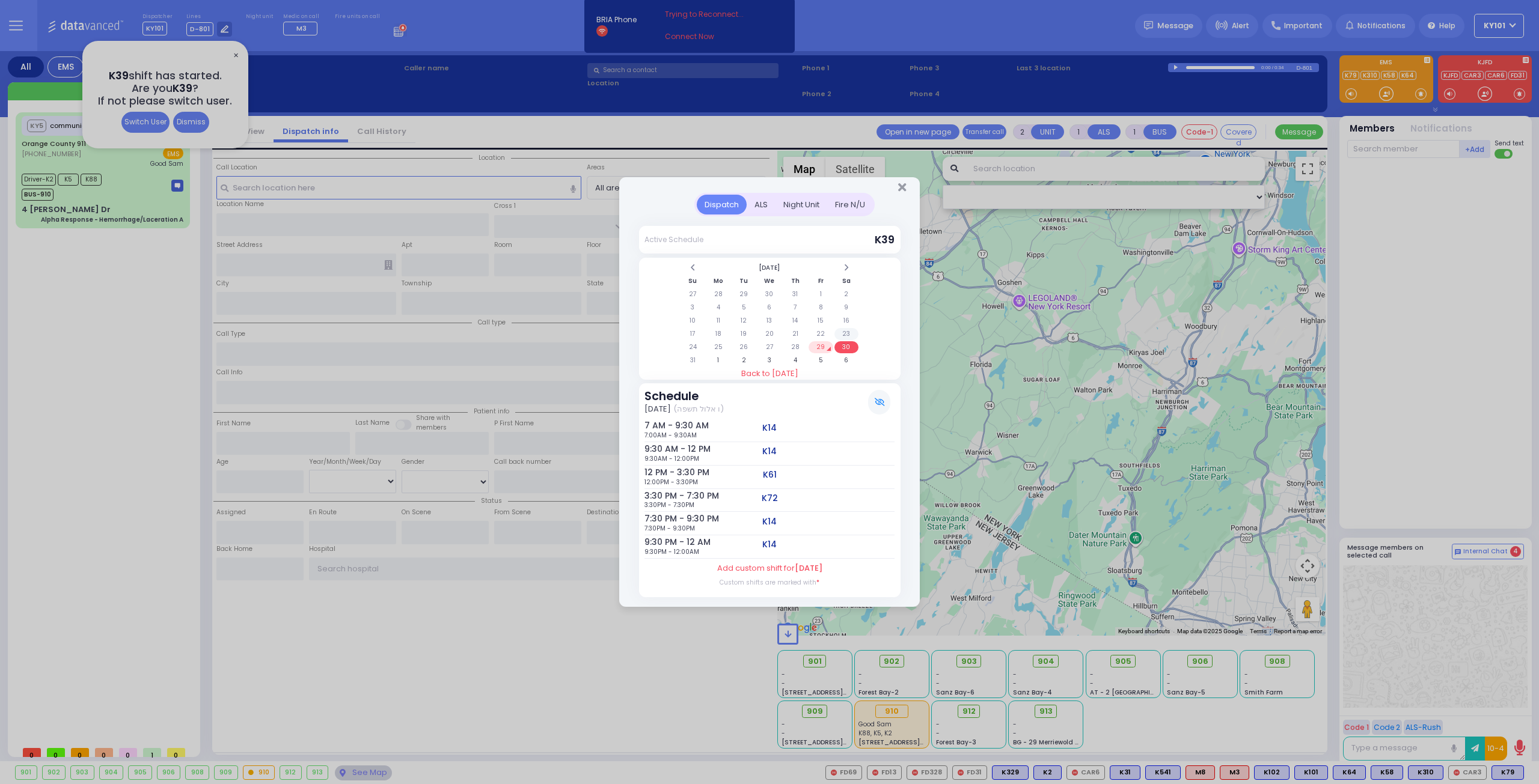
click at [845, 333] on td "23" at bounding box center [847, 334] width 25 height 12
click at [844, 322] on td "16" at bounding box center [847, 321] width 25 height 12
click at [850, 308] on td "9" at bounding box center [847, 308] width 25 height 12
click at [844, 295] on td "2" at bounding box center [847, 295] width 25 height 12
click at [845, 323] on td "16" at bounding box center [847, 321] width 25 height 12
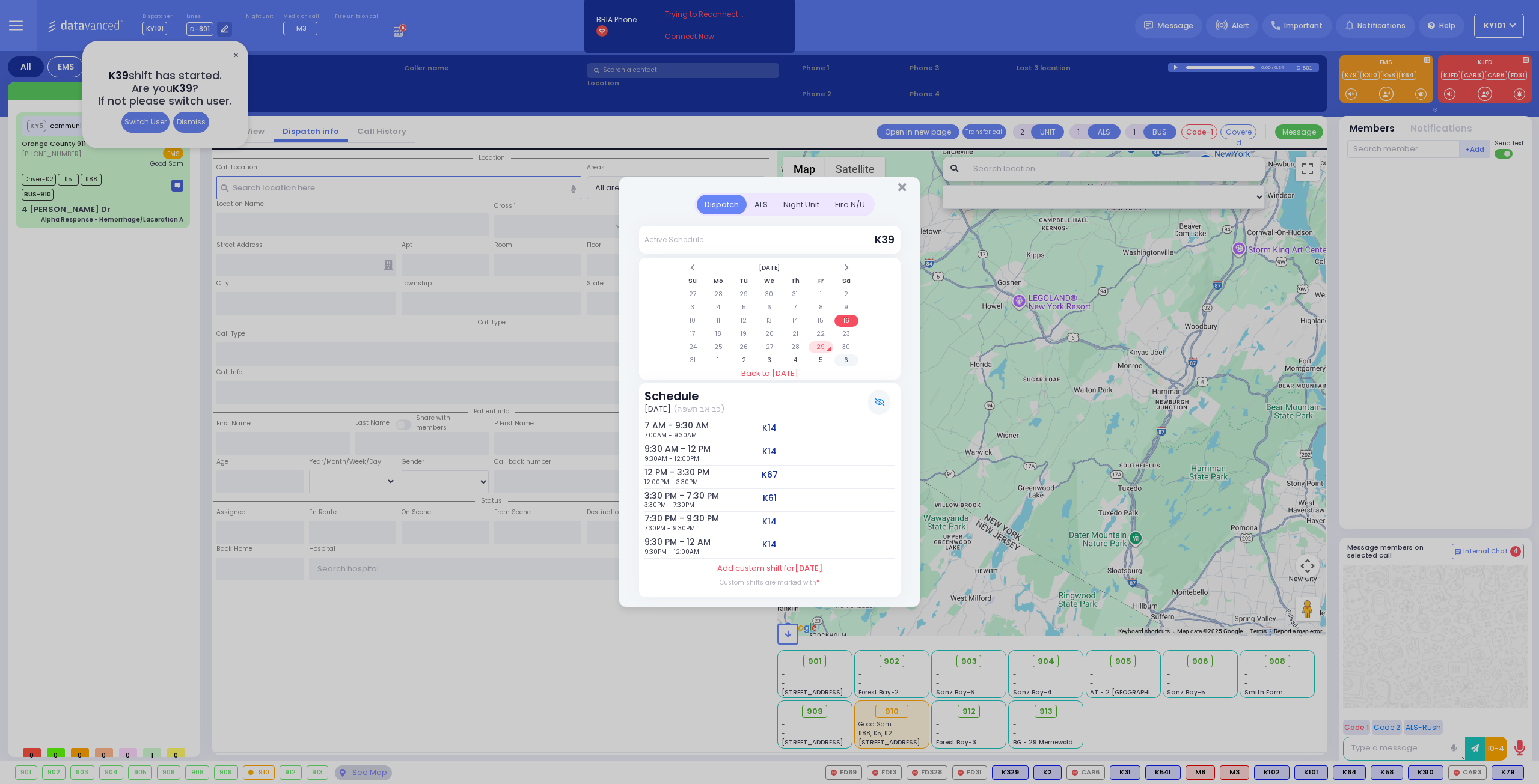
click at [842, 357] on td "6" at bounding box center [847, 360] width 25 height 12
drag, startPoint x: 695, startPoint y: 273, endPoint x: 732, endPoint y: 282, distance: 38.1
click at [695, 273] on th at bounding box center [693, 268] width 25 height 12
click at [825, 344] on td "29" at bounding box center [821, 347] width 25 height 12
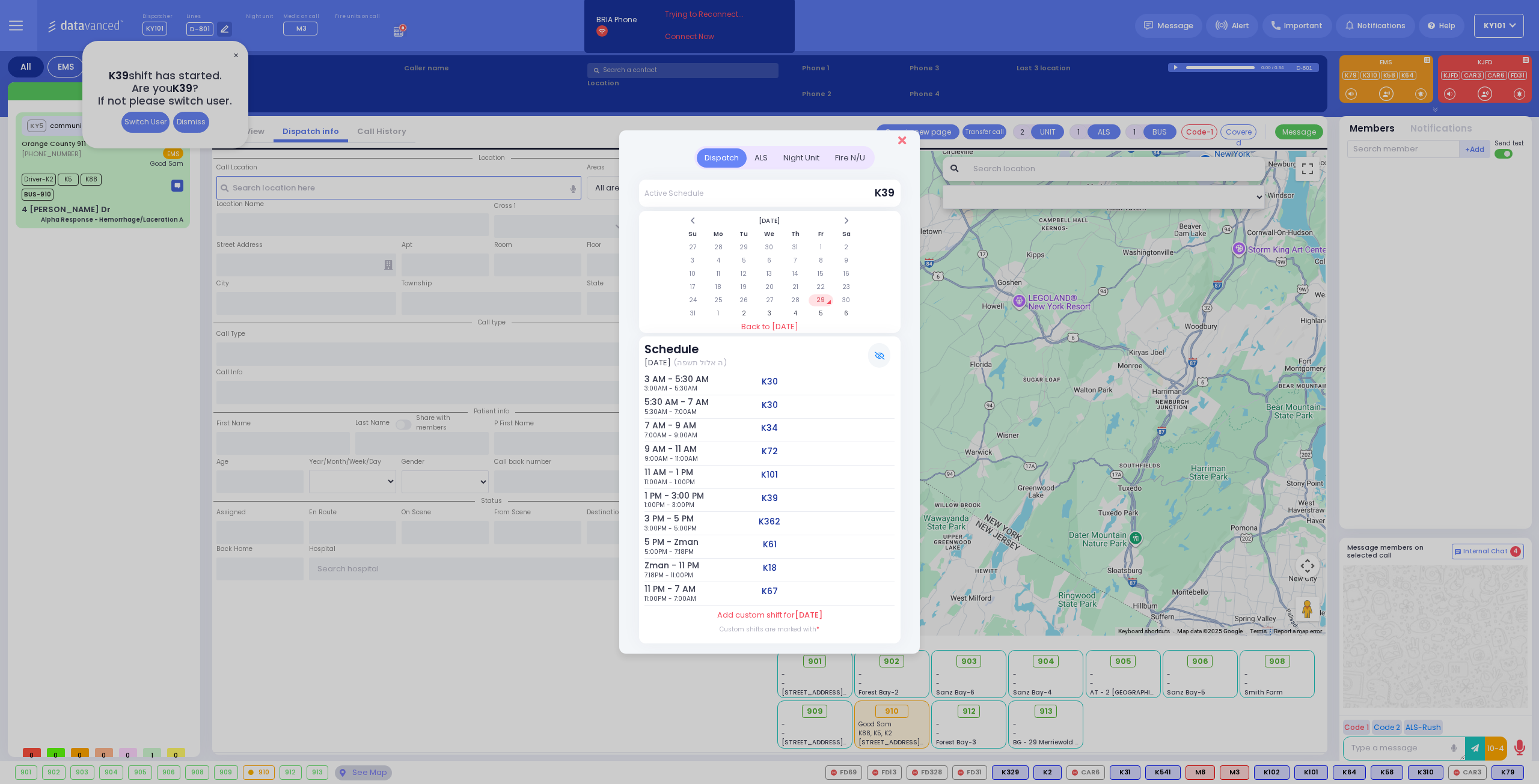
click at [898, 144] on icon "Close" at bounding box center [902, 141] width 8 height 12
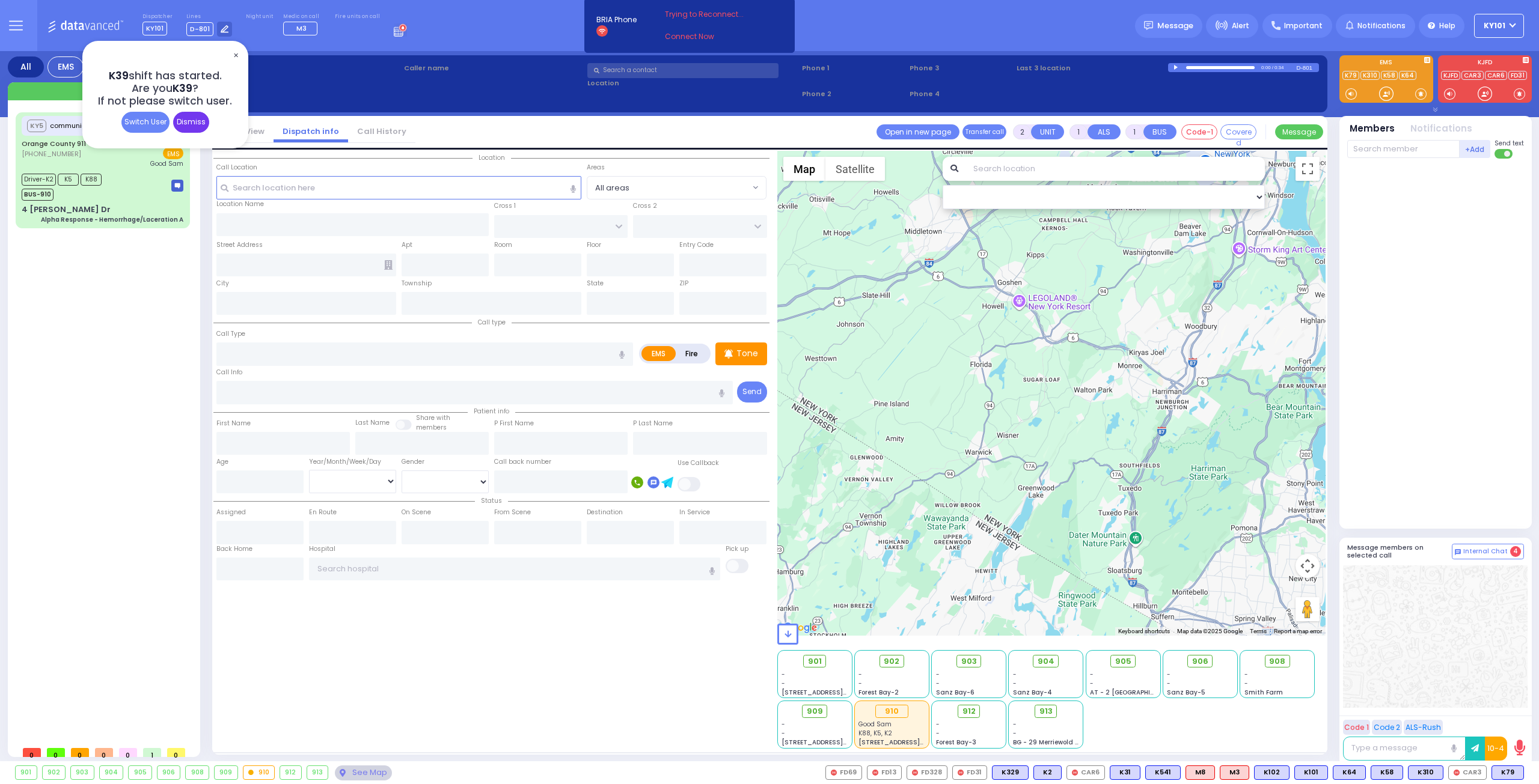
click at [209, 121] on div "Dismiss" at bounding box center [190, 122] width 36 height 21
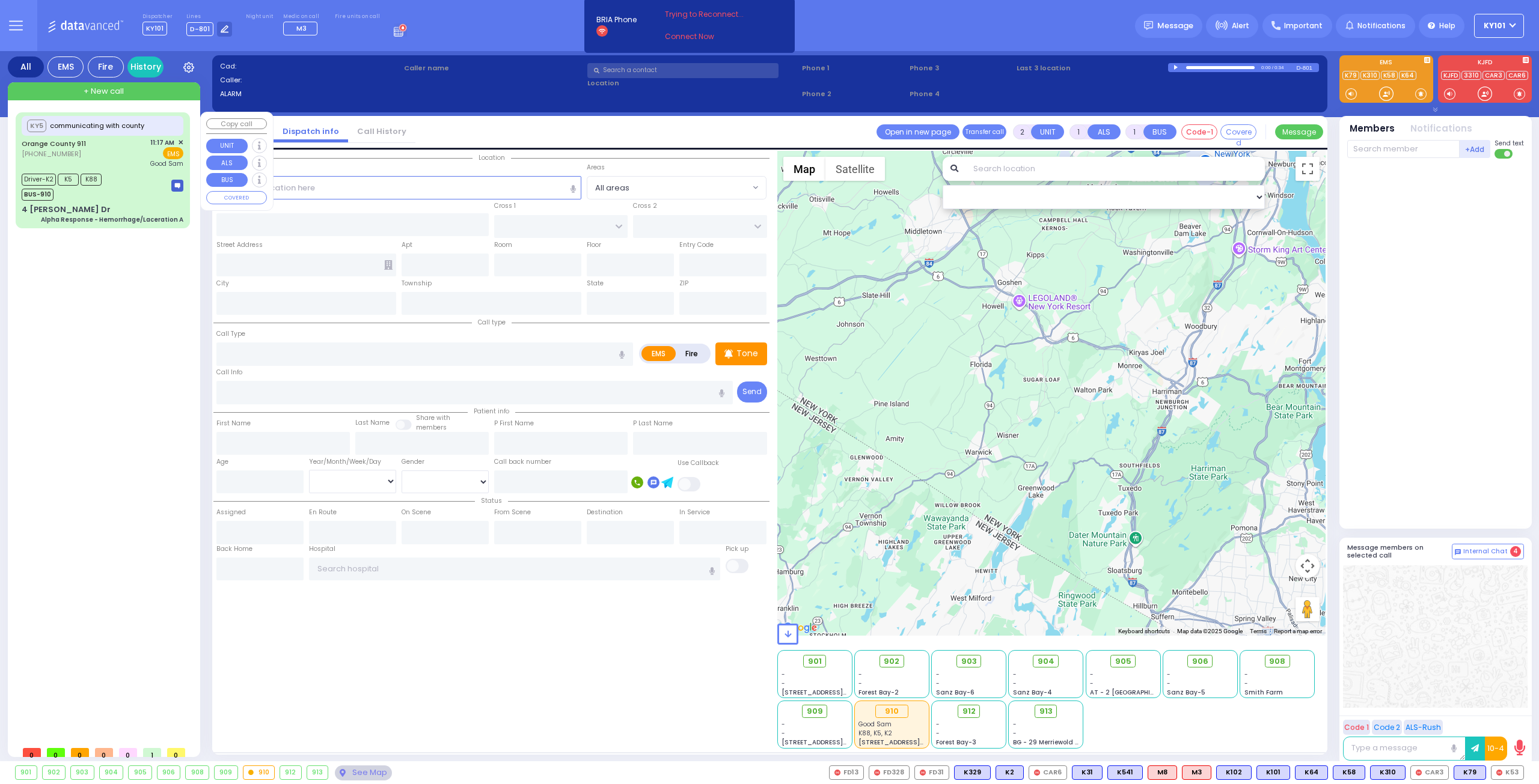
click at [109, 151] on div "Orange County 911 [PHONE_NUMBER] 11:17 AM ✕ EMS Good [PERSON_NAME]" at bounding box center [103, 153] width 162 height 31
type input "6"
select select
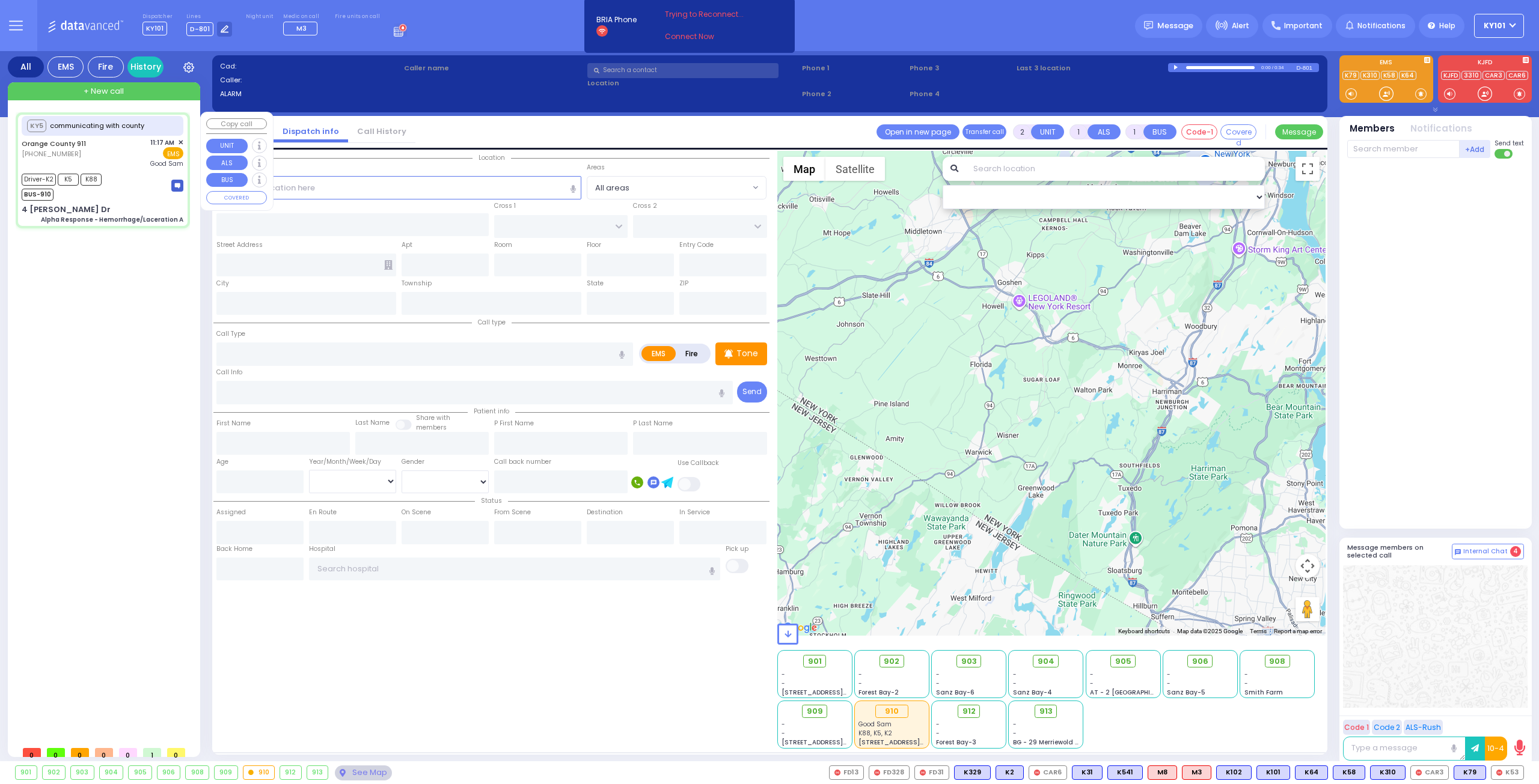
type input "Alpha Response - Hemorrhage/Laceration A"
radio input "true"
type input "Nature: : Alpha Response - Hemorrhage/Laceration A Address: : [STREET_ADDRESS][…"
type input "[PERSON_NAME]"
type input "[GEOGRAPHIC_DATA]"
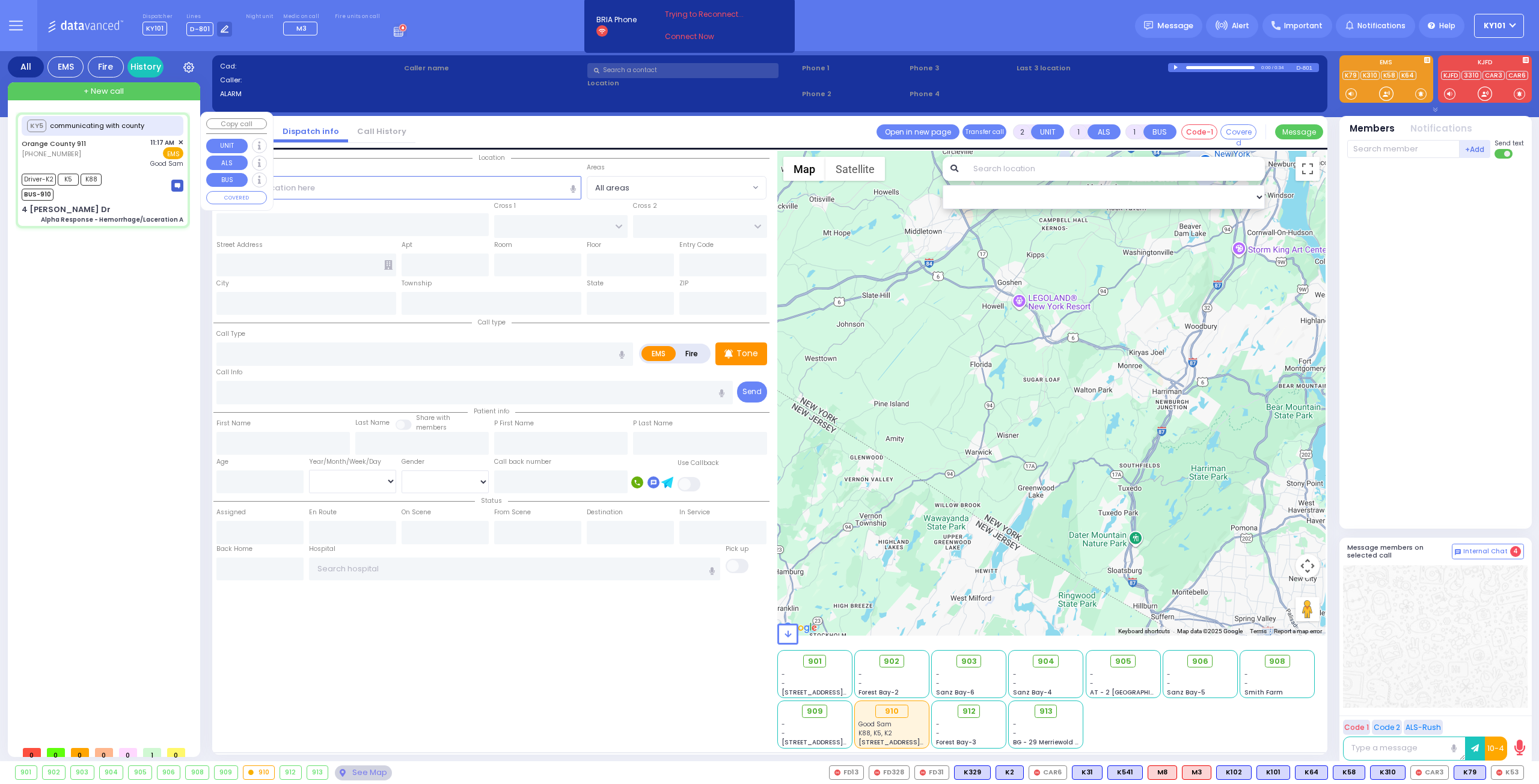
type input "53"
select select "Year"
select select "[DEMOGRAPHIC_DATA]"
type input "11:20"
type input "11:35"
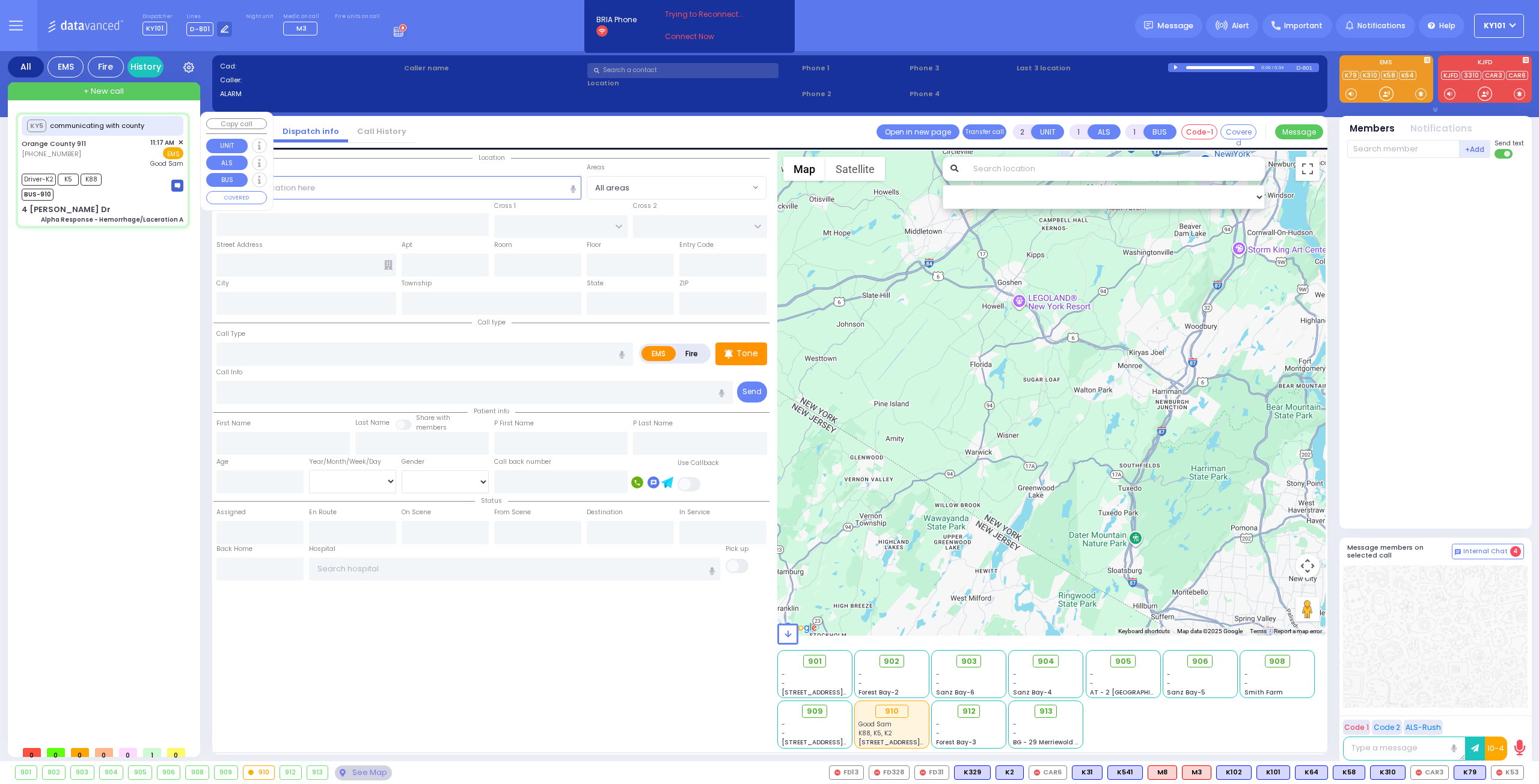
type input "11:35"
type input "11:44"
type input "11:56"
type input "[GEOGRAPHIC_DATA]"
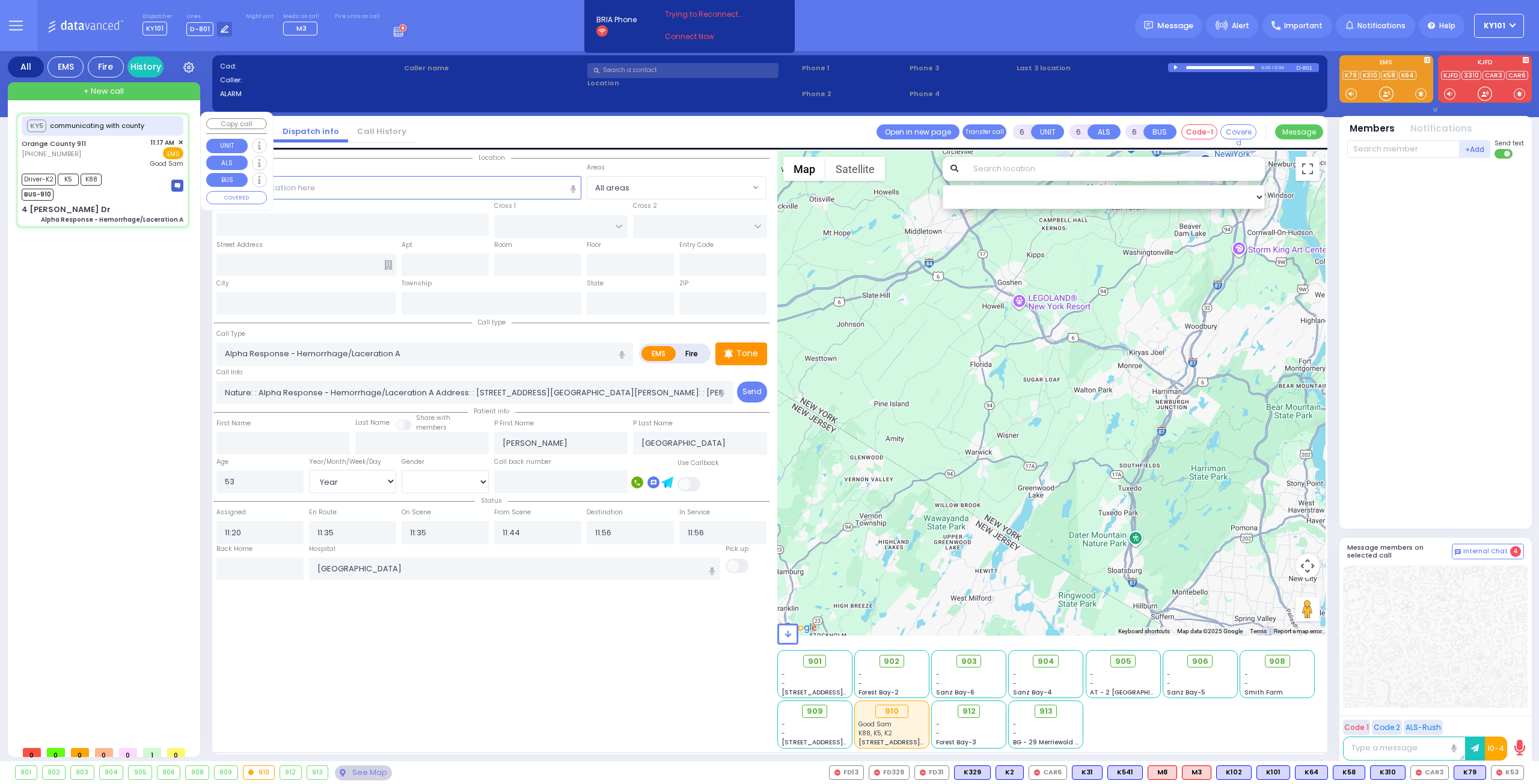
type input "4 [PERSON_NAME] Dr"
type input "Monroe"
type input "[US_STATE]"
type input "10950"
select select "Hatzalah Garages"
